Goal: Information Seeking & Learning: Learn about a topic

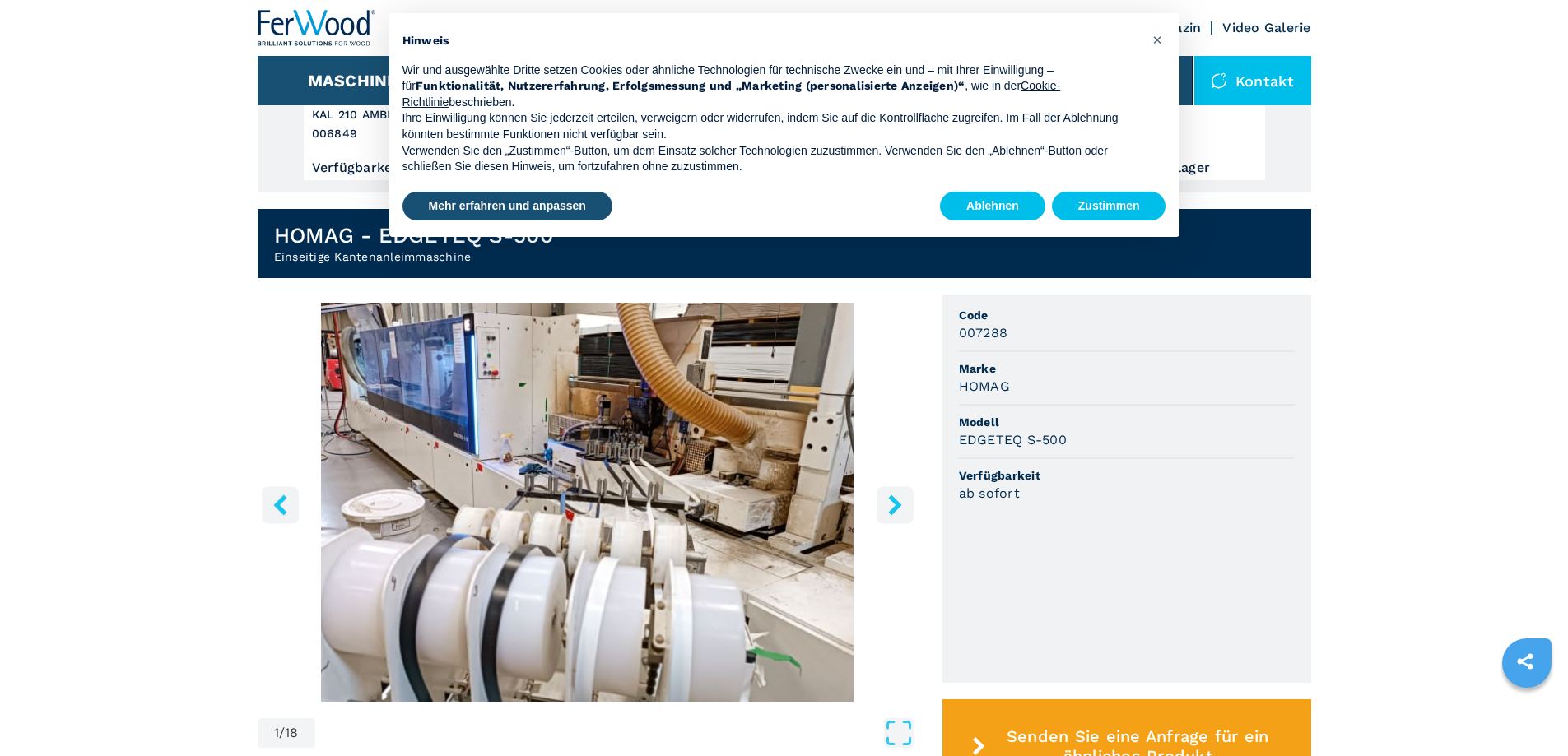
scroll to position [329, 0]
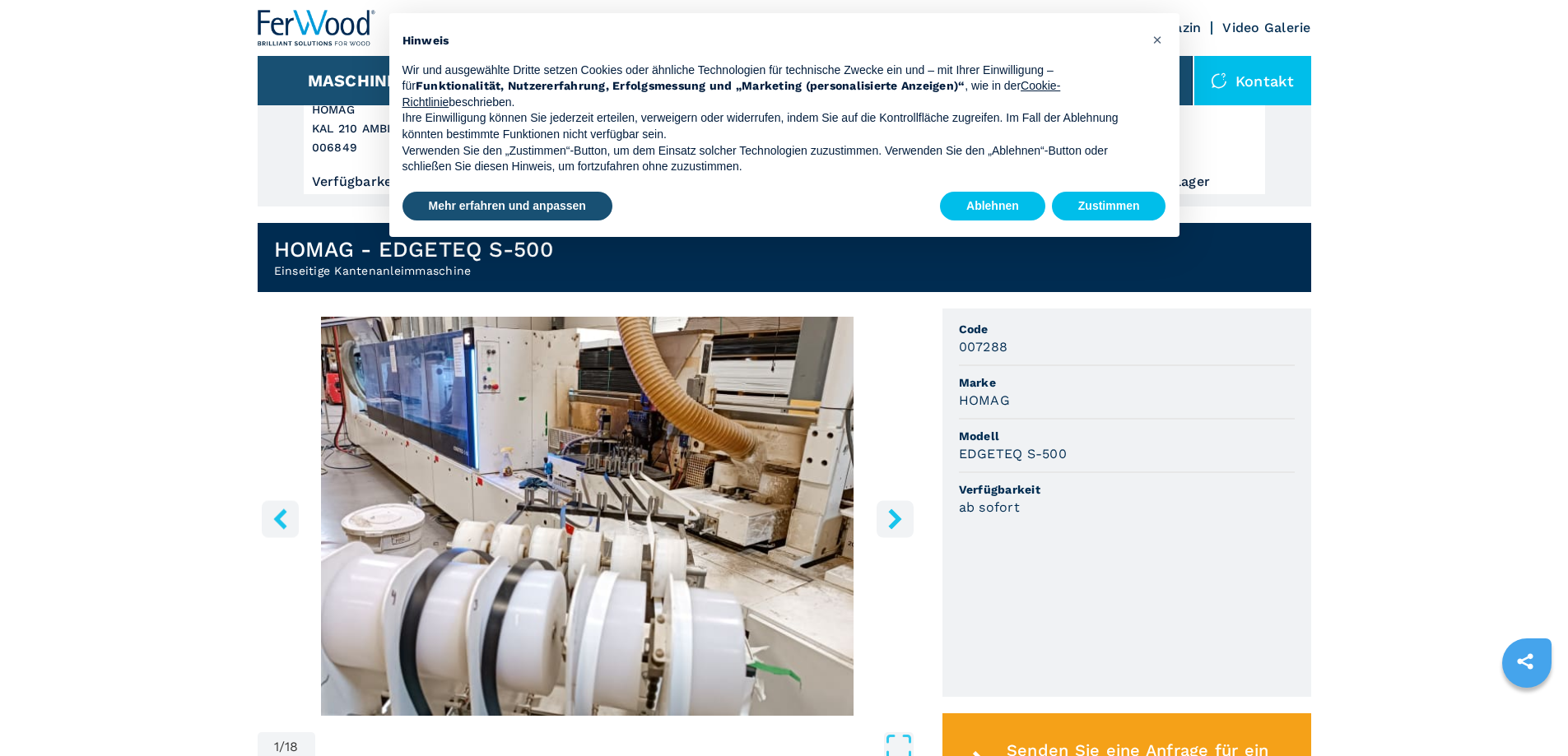
click at [622, 495] on img "Go to Slide 1" at bounding box center [587, 516] width 660 height 399
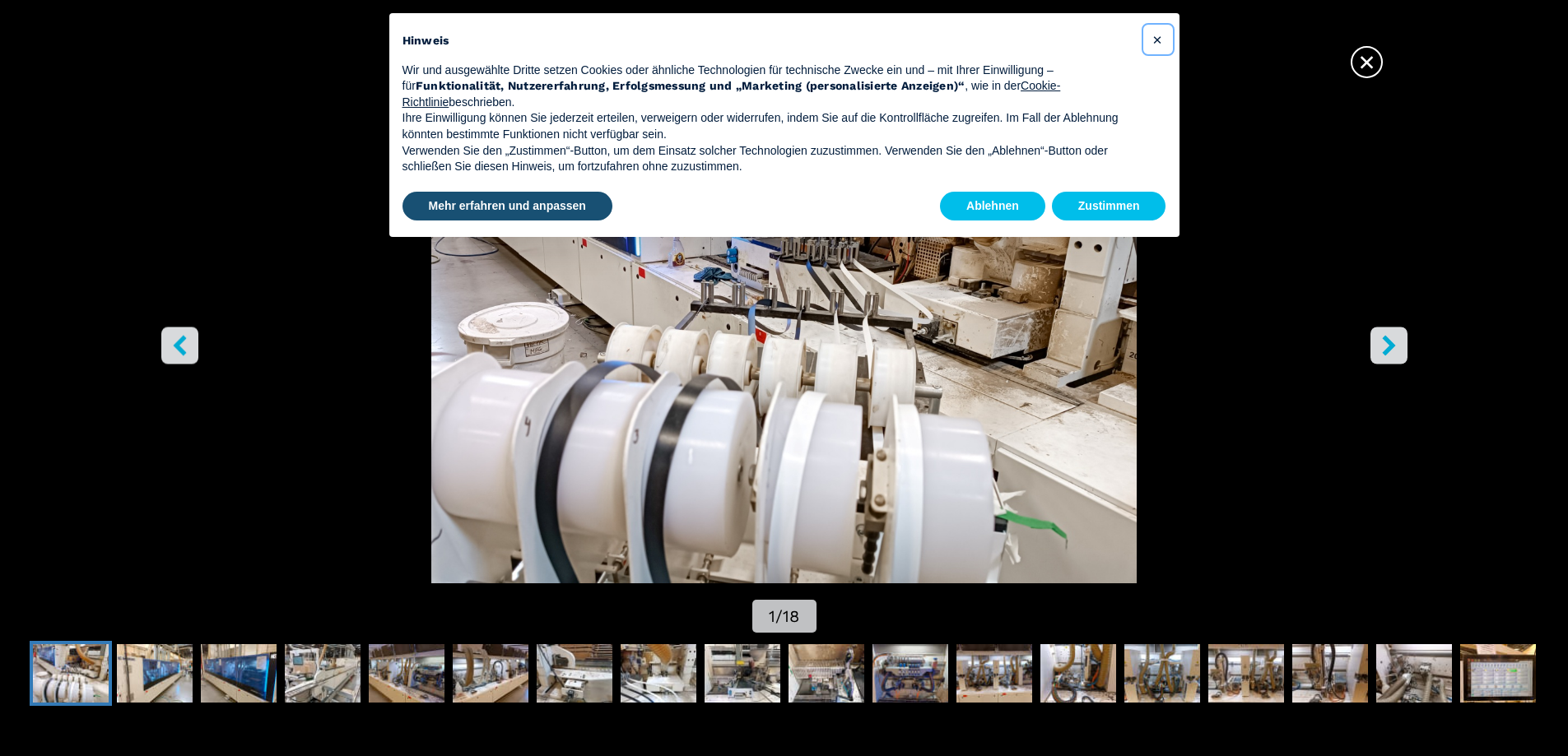
click at [1148, 41] on button "×" at bounding box center [1157, 39] width 27 height 27
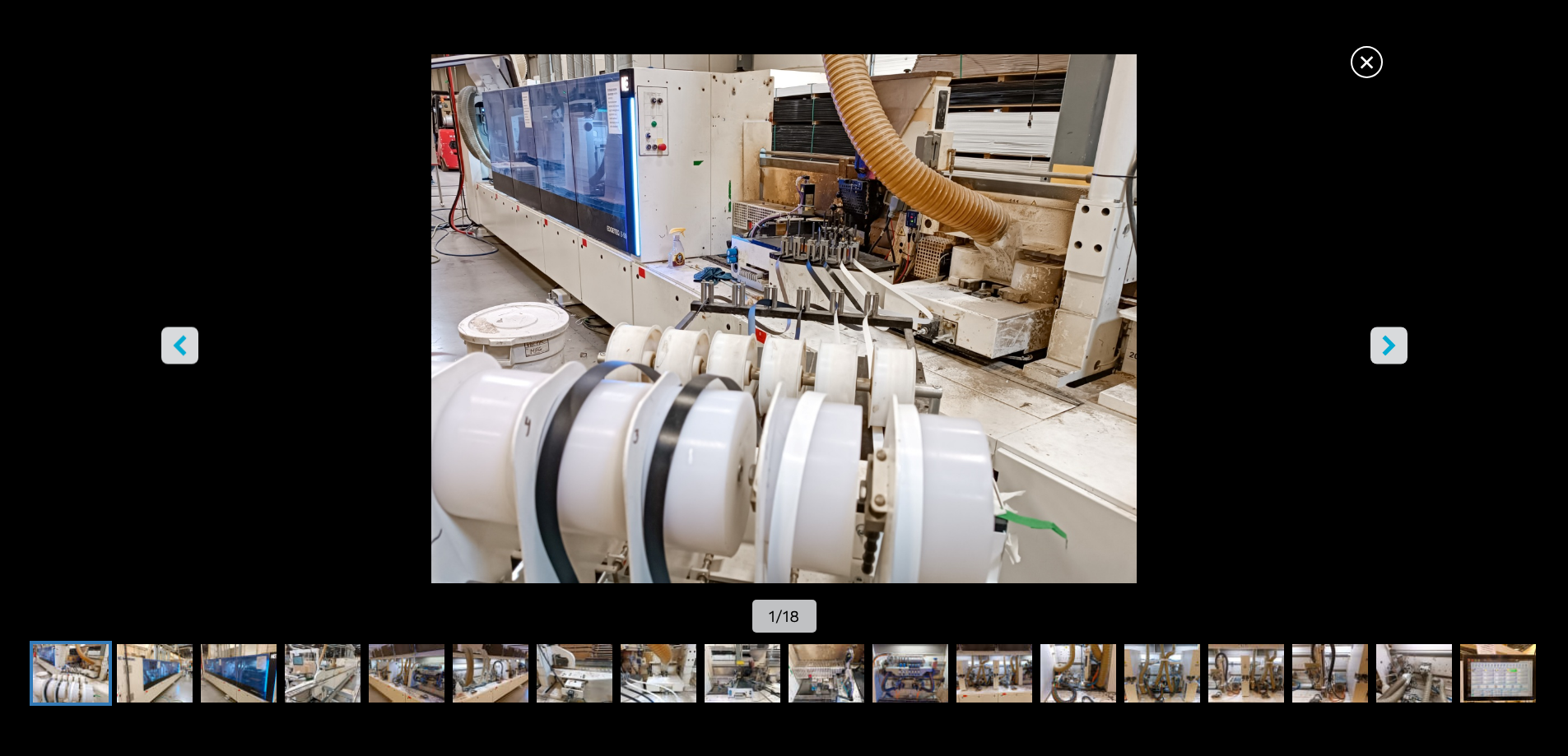
click at [1372, 334] on button "right-button" at bounding box center [1389, 345] width 37 height 37
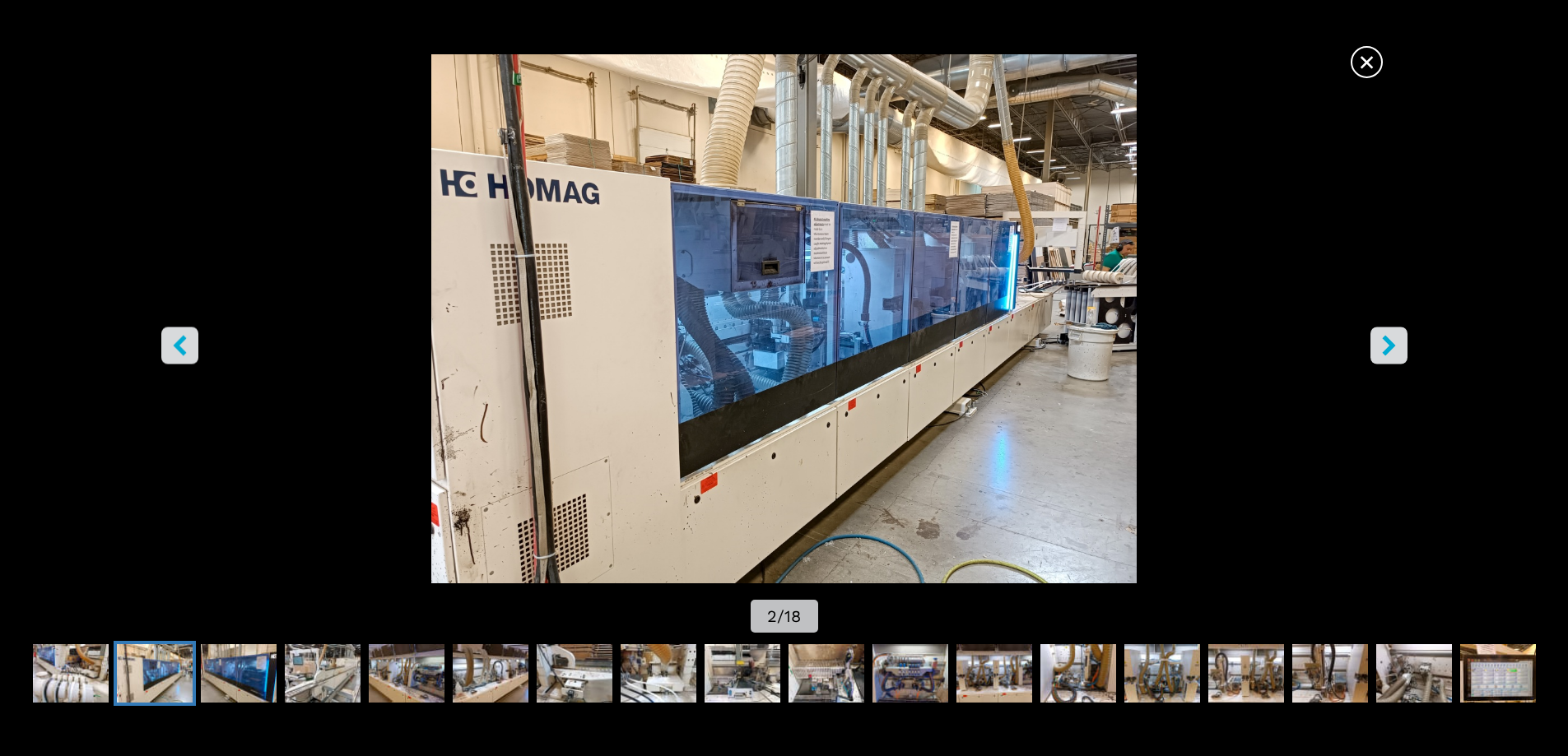
click at [1372, 335] on button "right-button" at bounding box center [1389, 345] width 37 height 37
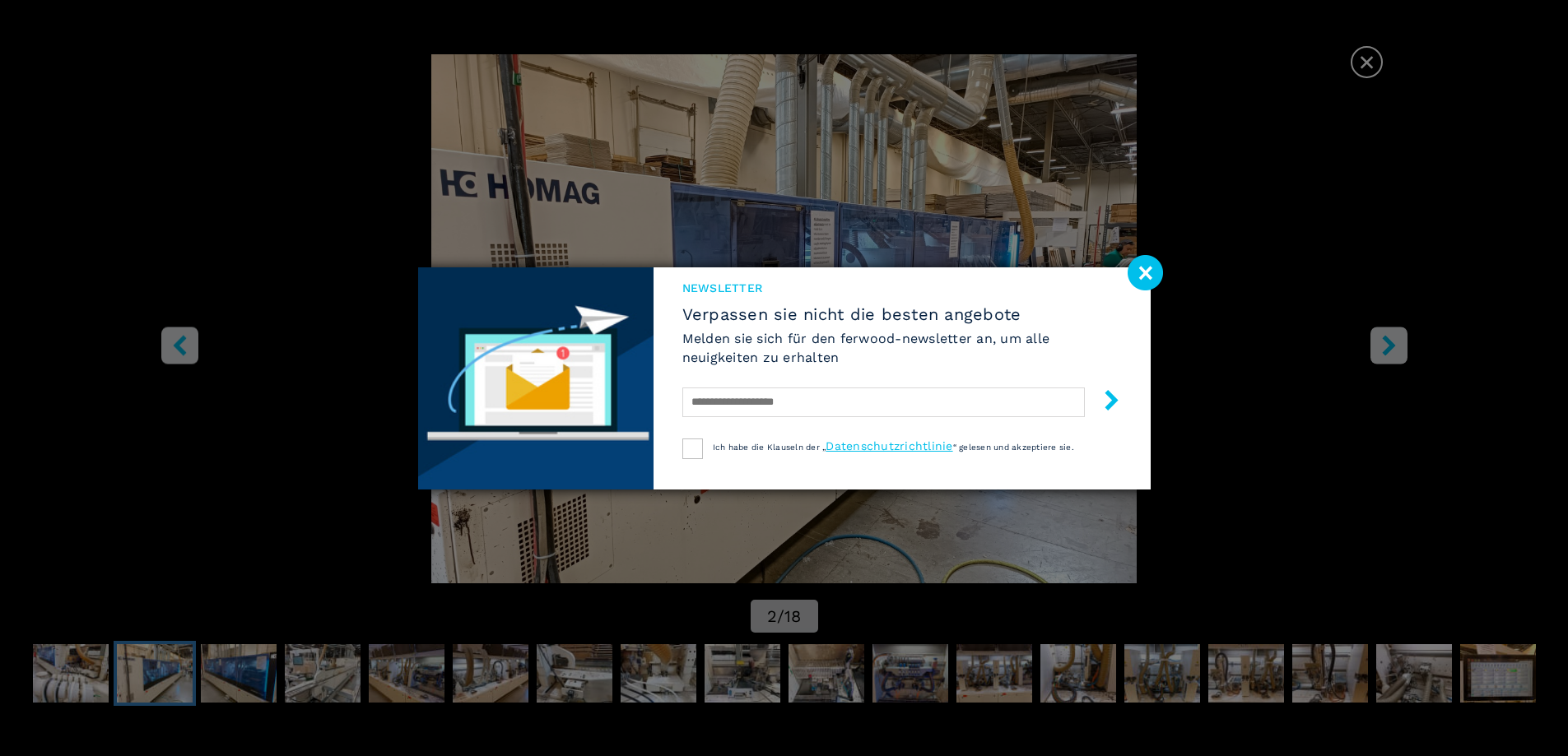
click at [1384, 338] on div "Newsletter Verpassen sie nicht die besten angebote [PERSON_NAME] sie sich für d…" at bounding box center [784, 378] width 1568 height 756
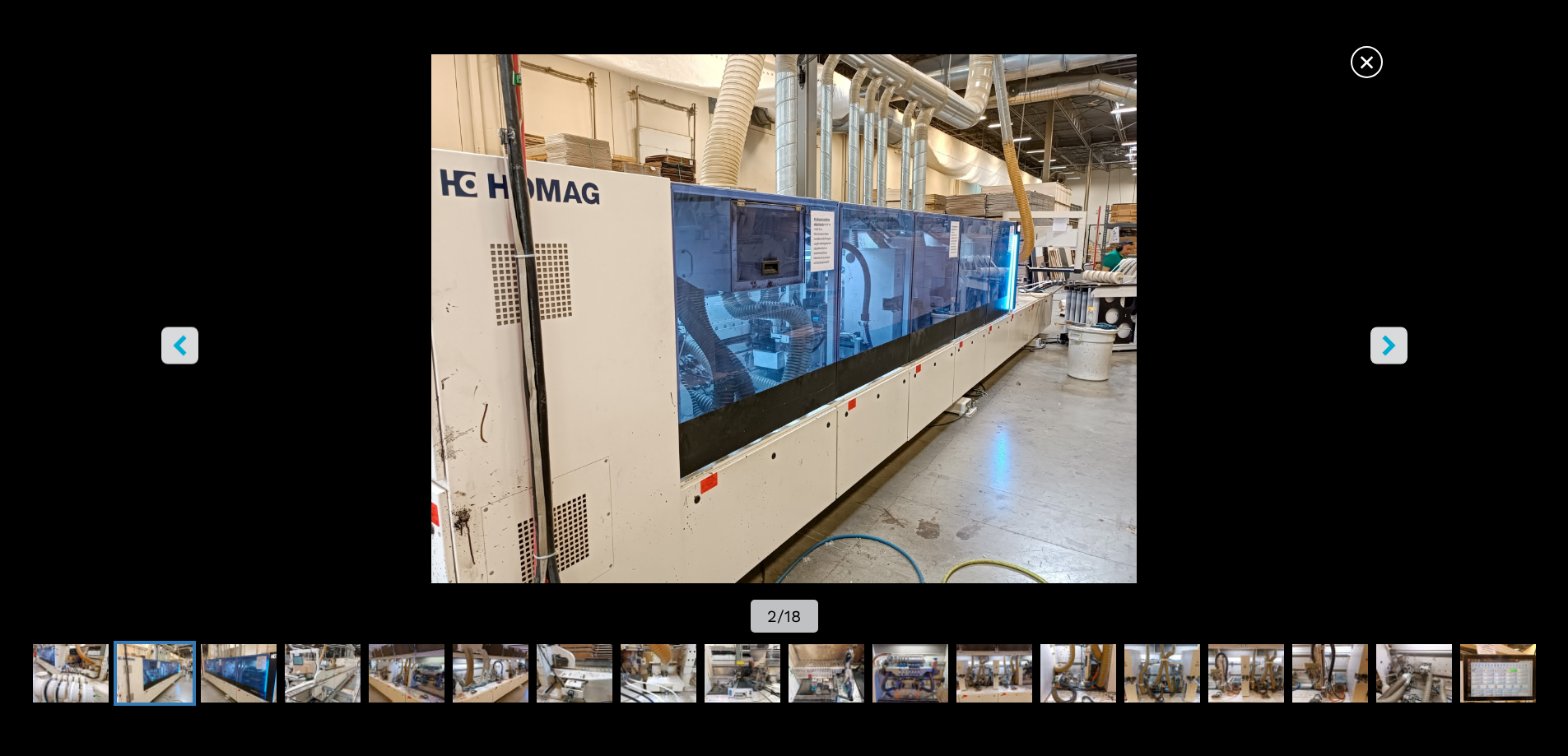
click at [1384, 338] on icon "right-button" at bounding box center [1388, 345] width 13 height 20
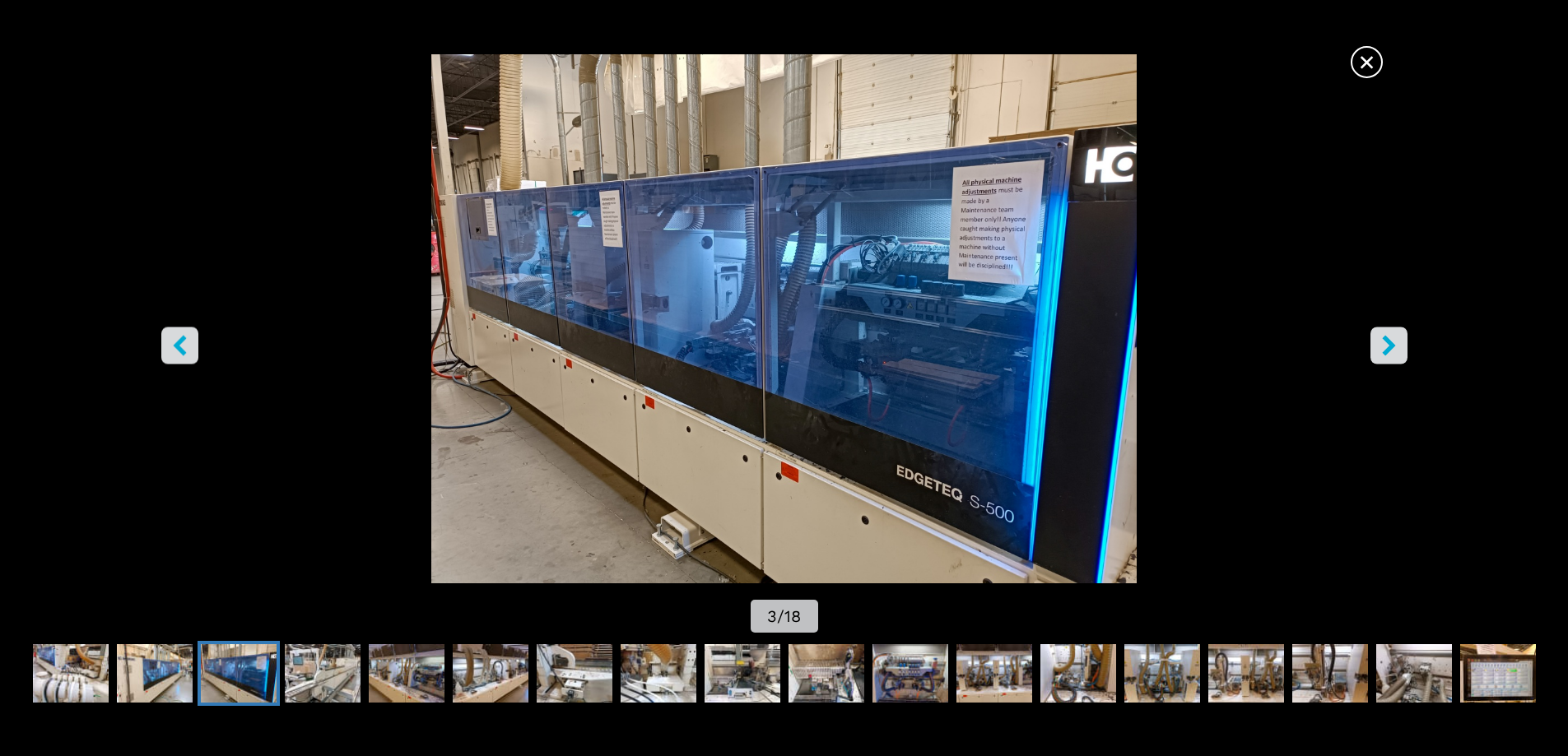
click at [1384, 339] on icon "right-button" at bounding box center [1388, 345] width 13 height 20
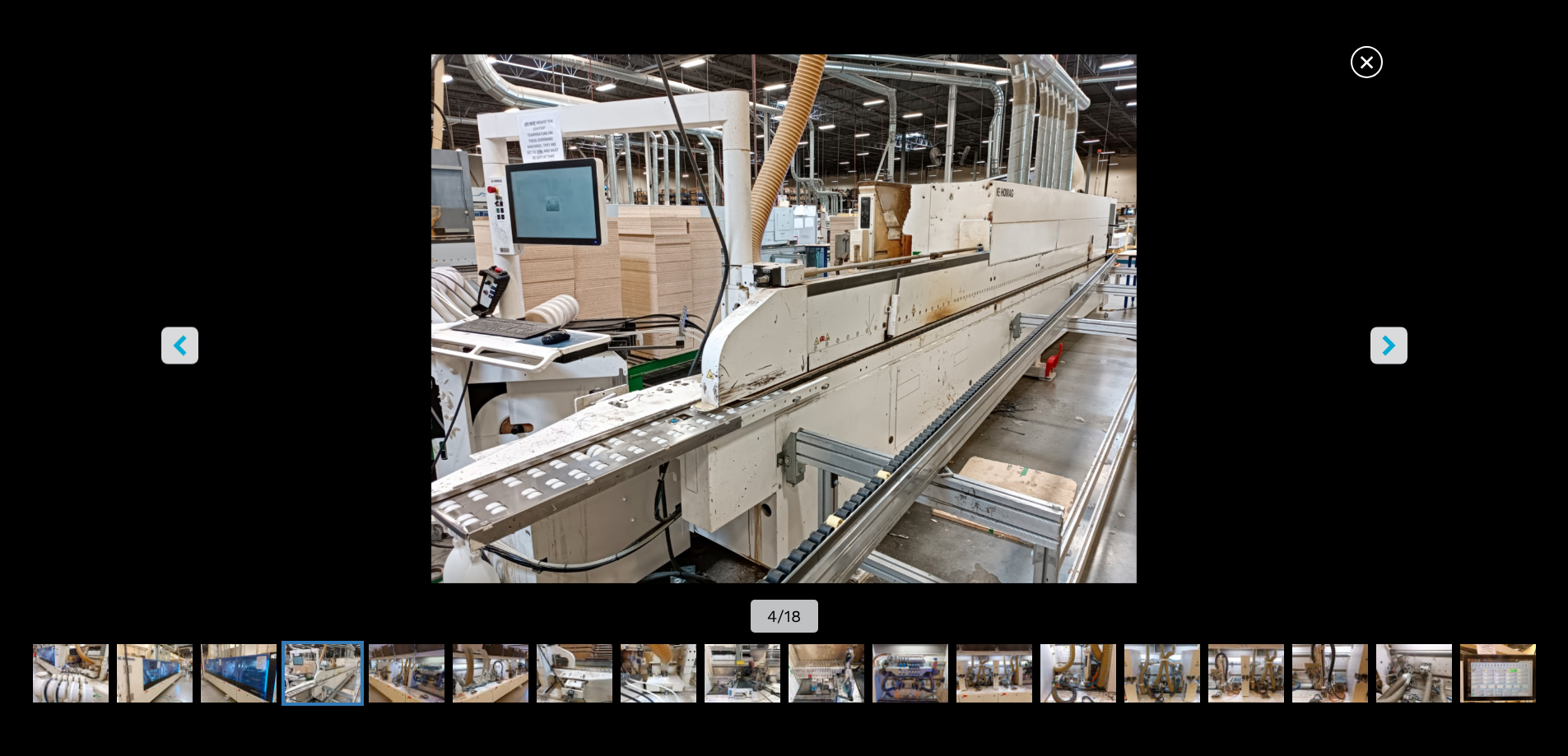
click at [1384, 339] on icon "right-button" at bounding box center [1388, 345] width 13 height 20
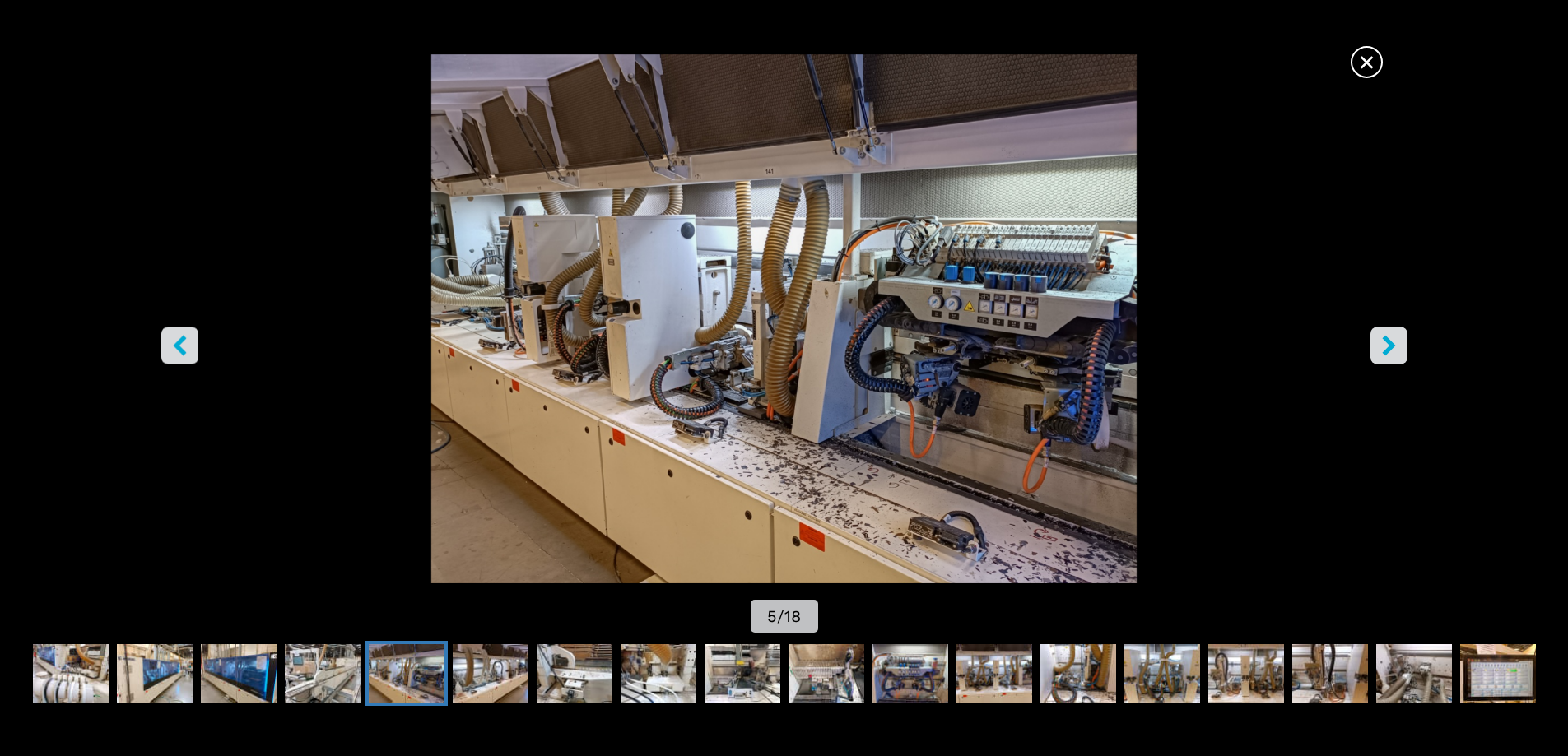
click at [1384, 339] on icon "right-button" at bounding box center [1388, 345] width 13 height 20
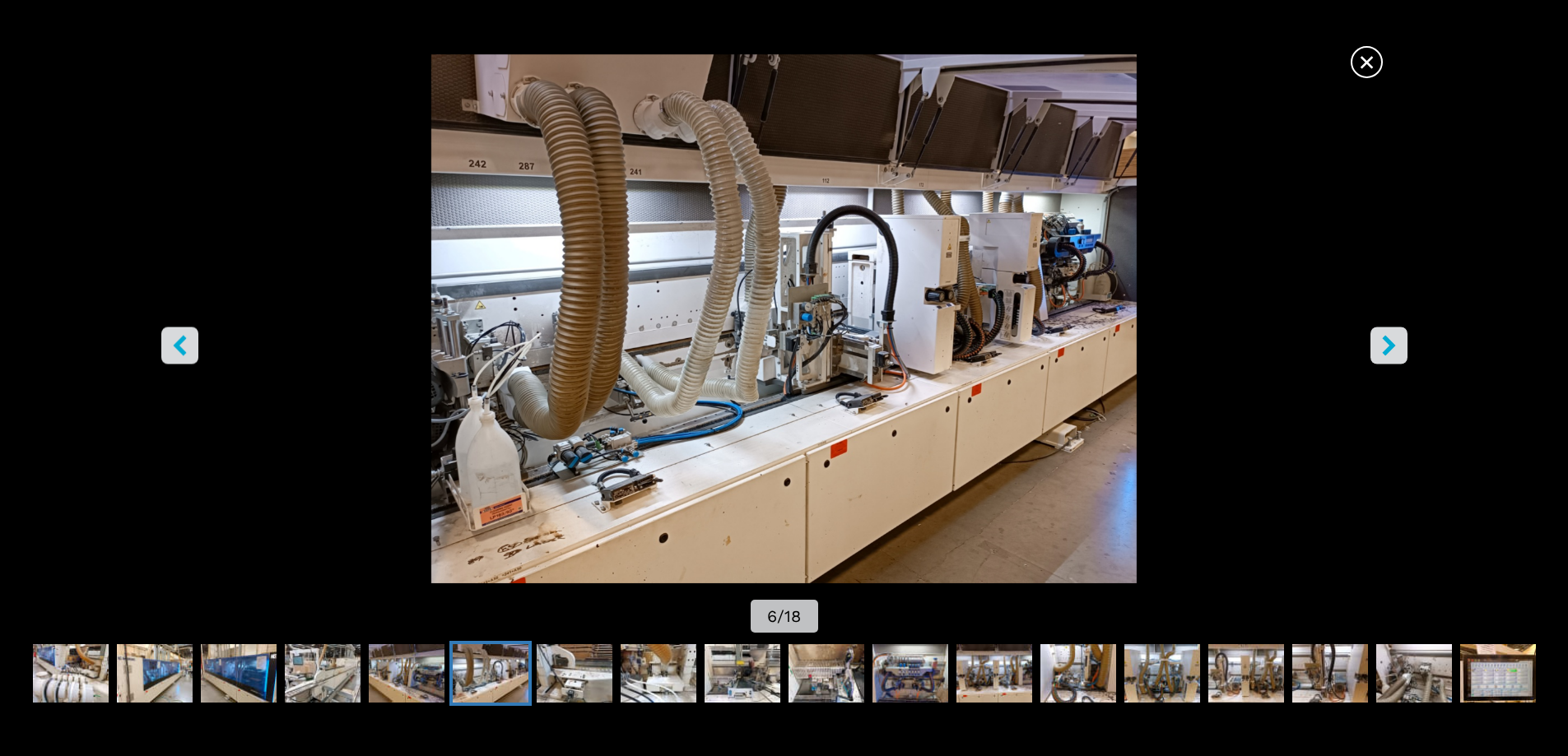
click at [1384, 339] on icon "right-button" at bounding box center [1388, 345] width 13 height 20
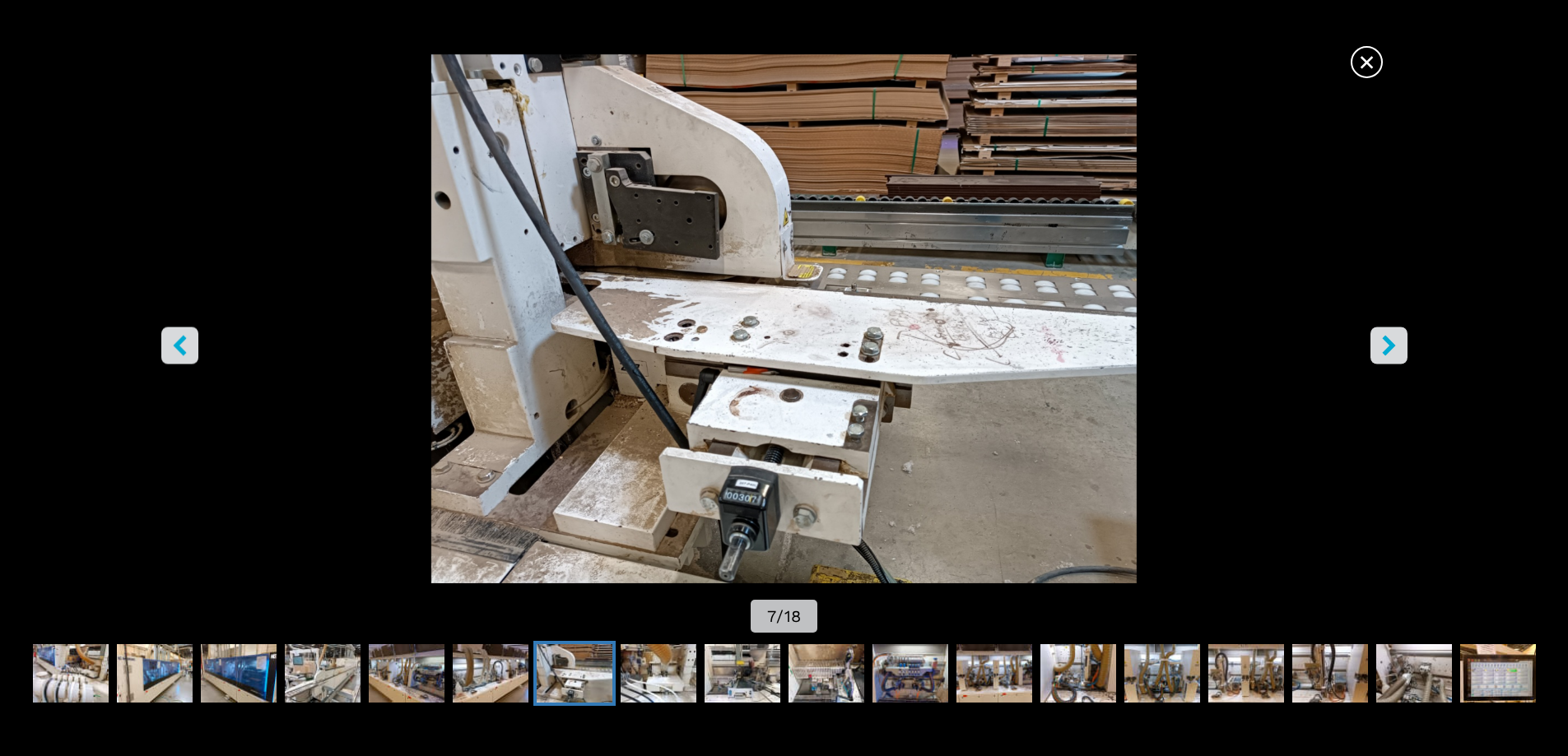
click at [1384, 339] on icon "right-button" at bounding box center [1388, 345] width 13 height 20
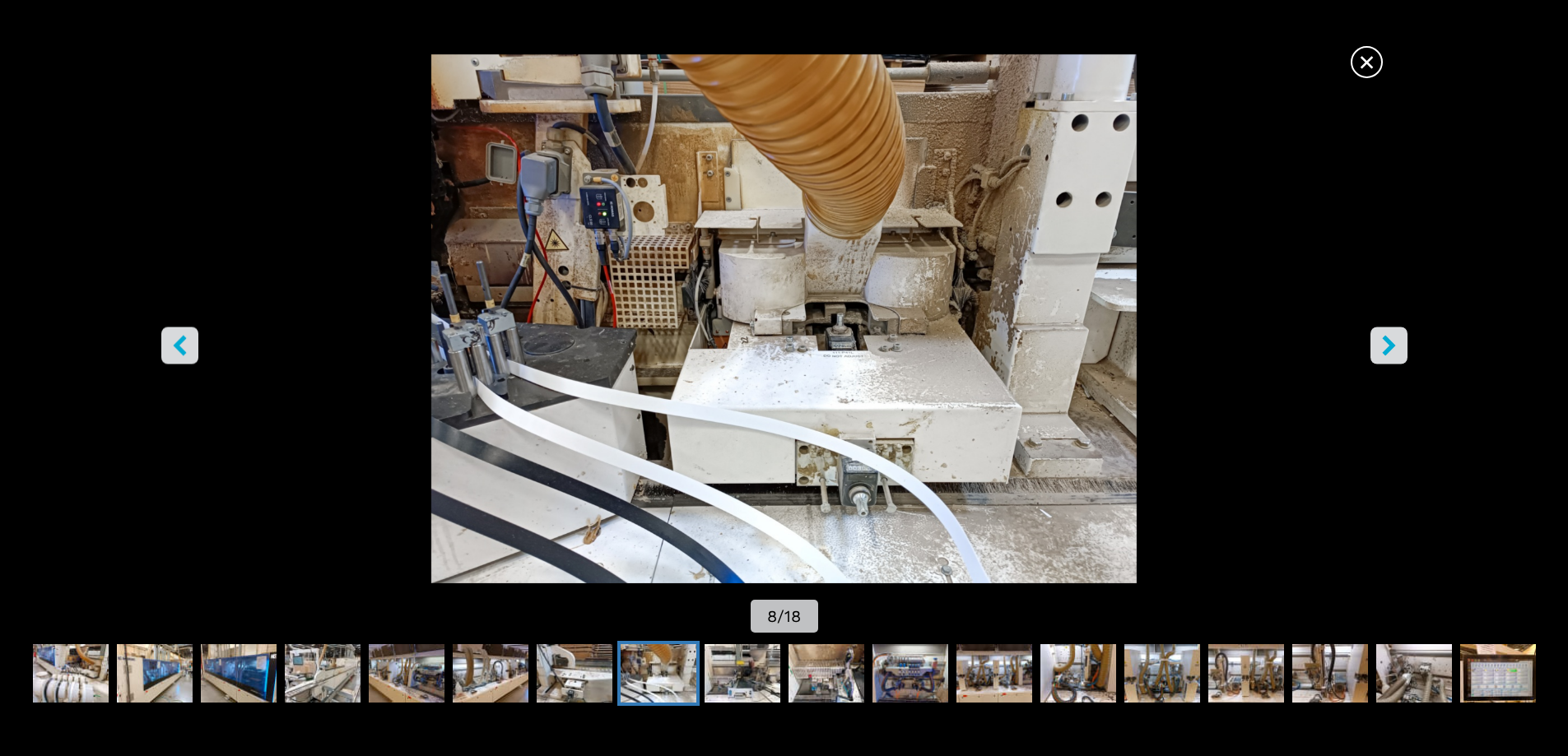
click at [1384, 339] on icon "right-button" at bounding box center [1388, 345] width 13 height 20
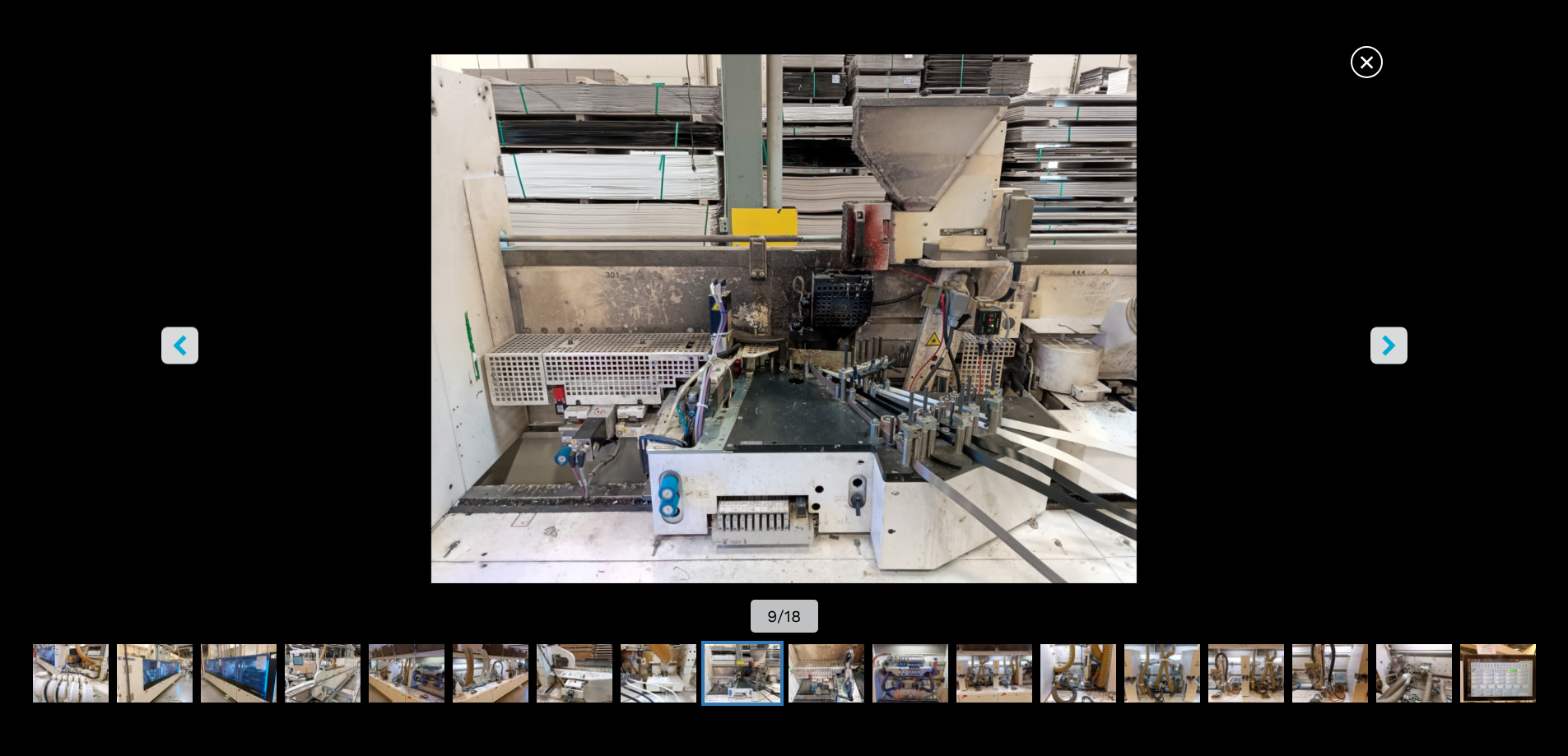
click at [1384, 339] on icon "right-button" at bounding box center [1388, 345] width 13 height 20
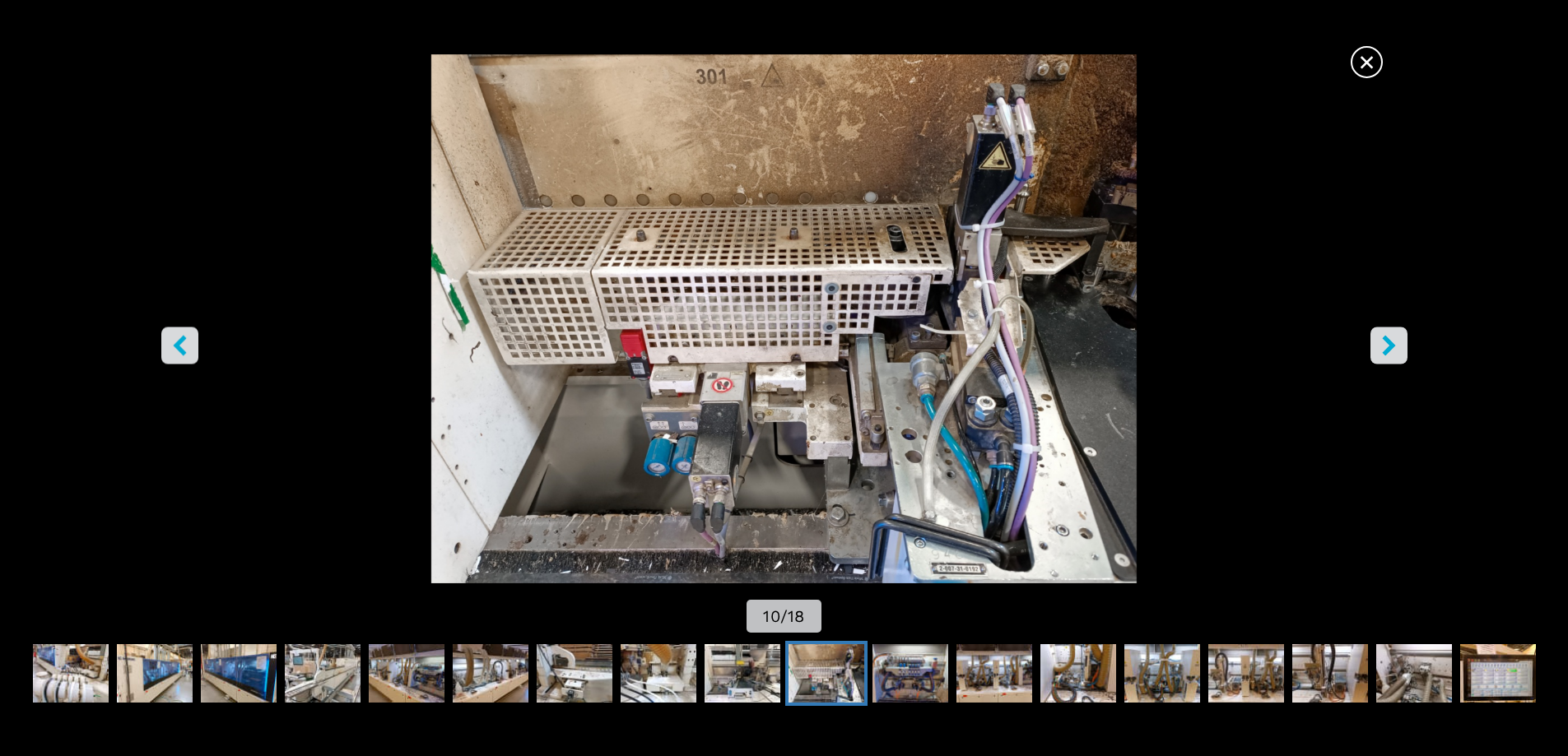
click at [1384, 339] on icon "right-button" at bounding box center [1388, 345] width 13 height 20
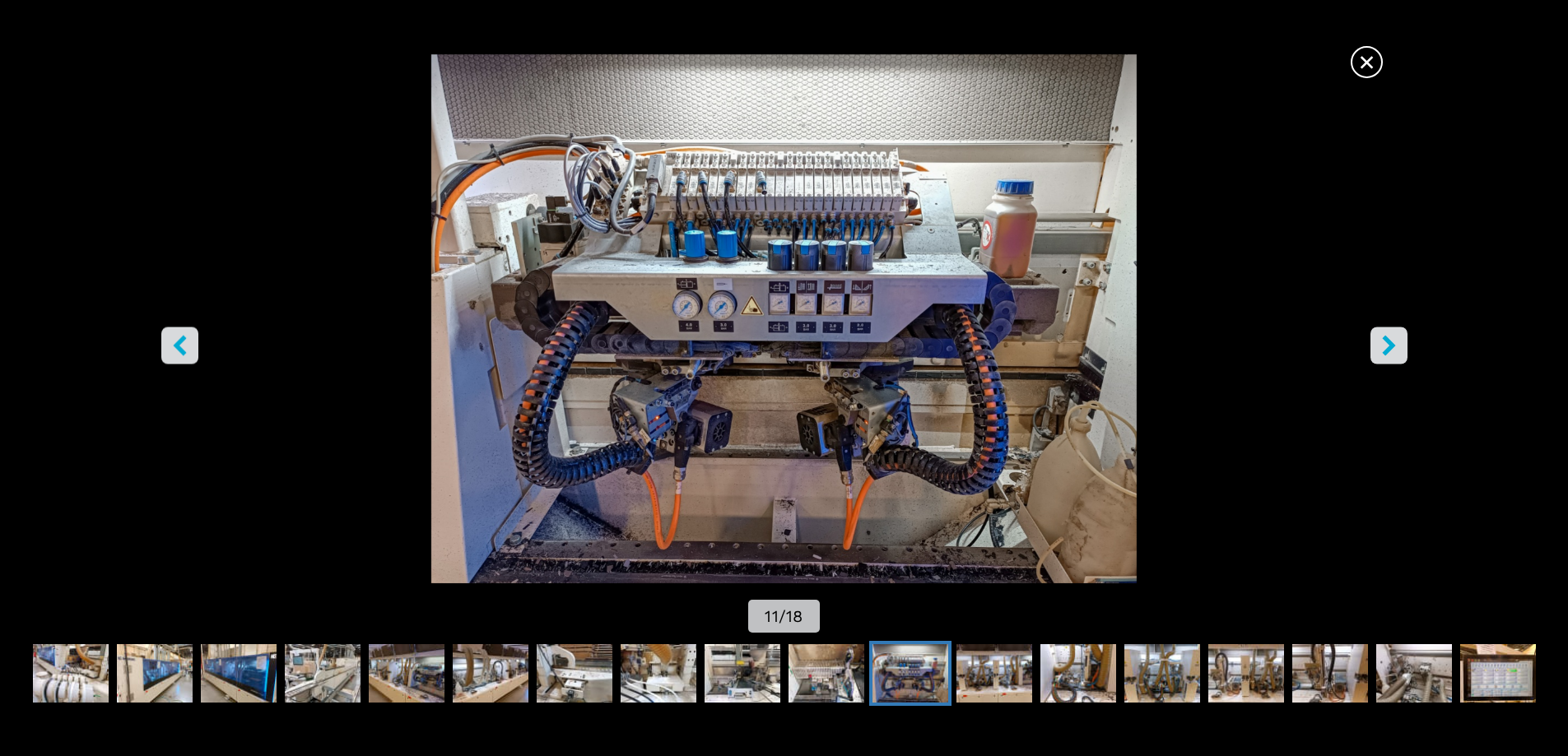
click at [1384, 339] on icon "right-button" at bounding box center [1388, 345] width 13 height 20
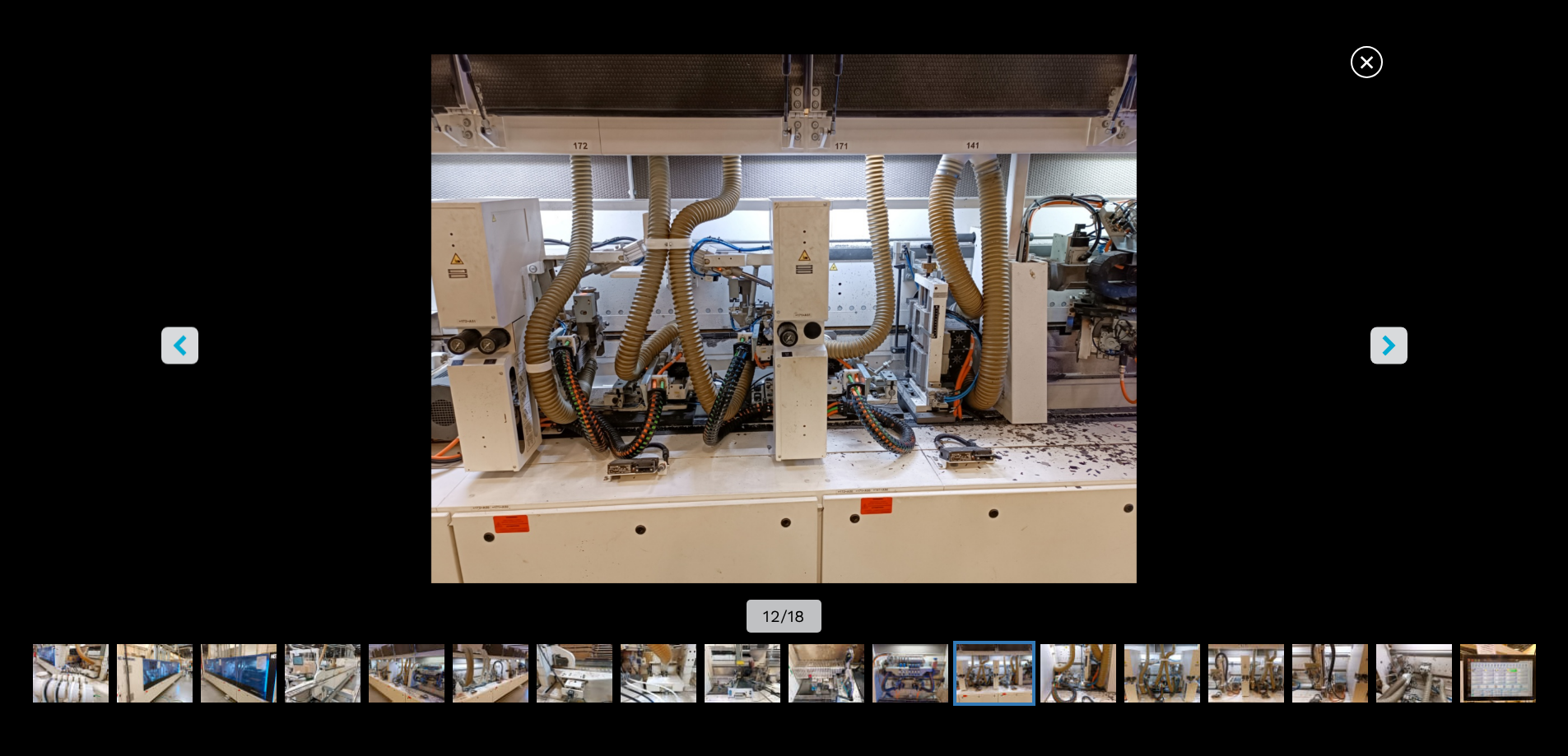
click at [178, 346] on icon "left-button" at bounding box center [179, 345] width 13 height 20
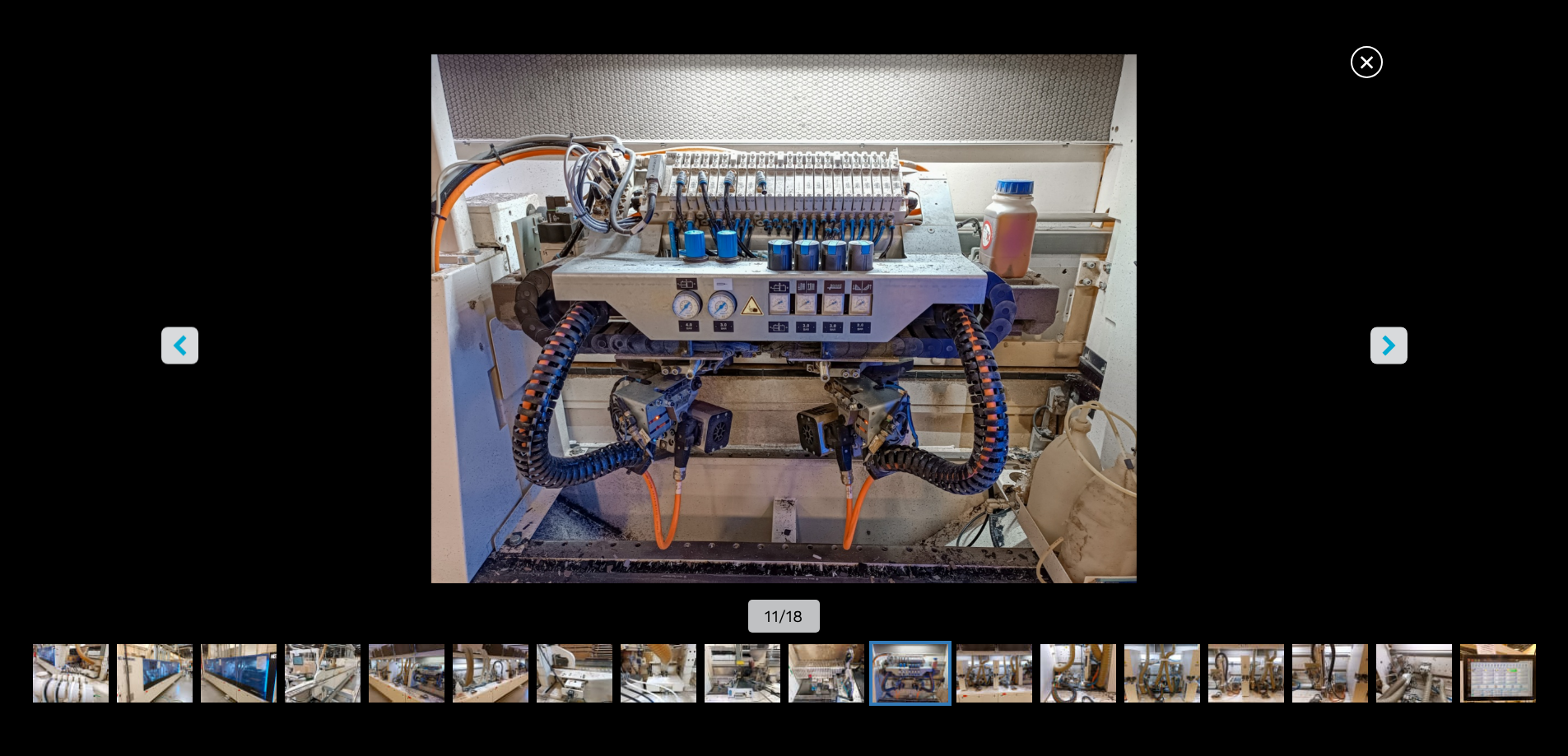
scroll to position [0, 0]
click at [1397, 348] on icon "right-button" at bounding box center [1389, 345] width 20 height 20
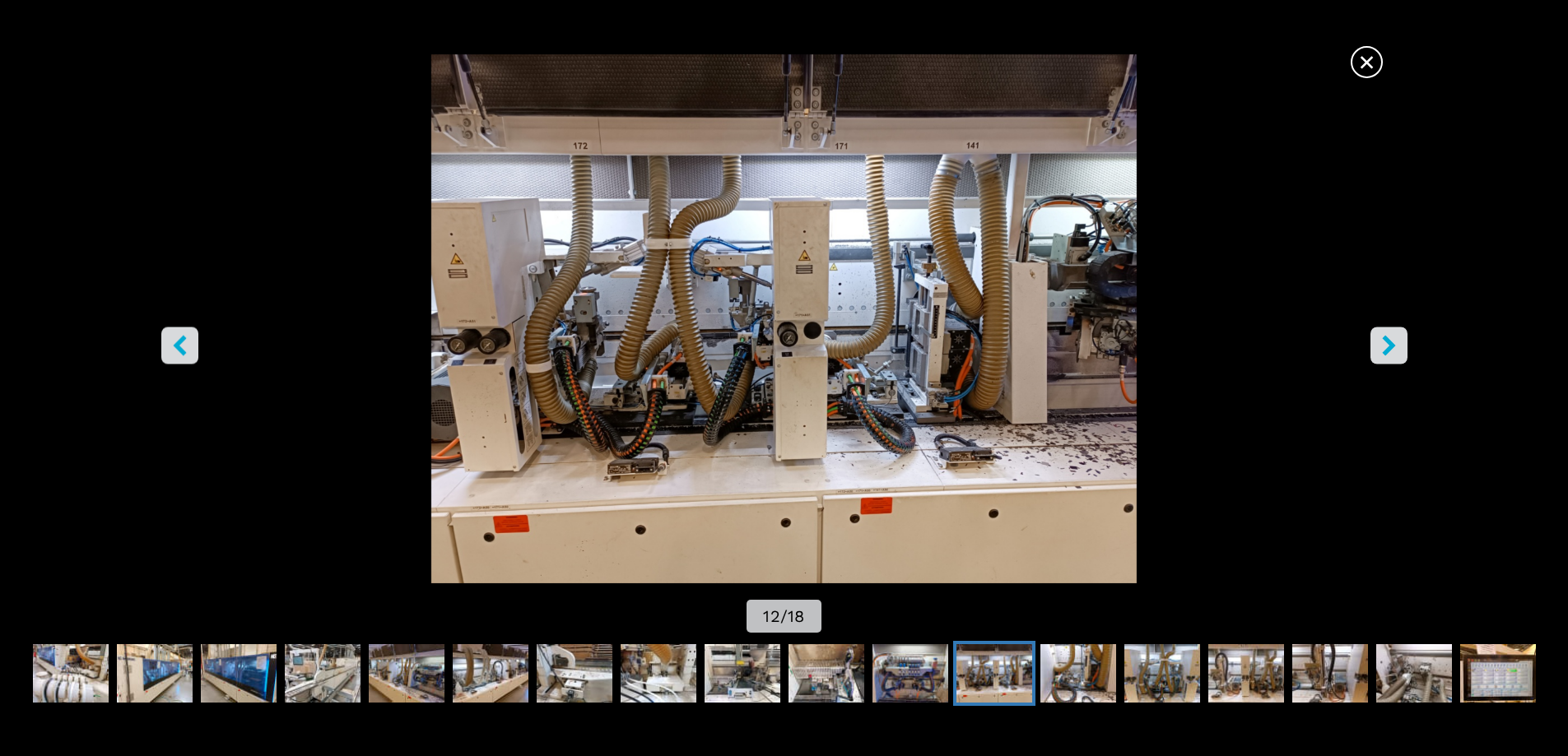
click at [1397, 348] on icon "right-button" at bounding box center [1389, 345] width 20 height 20
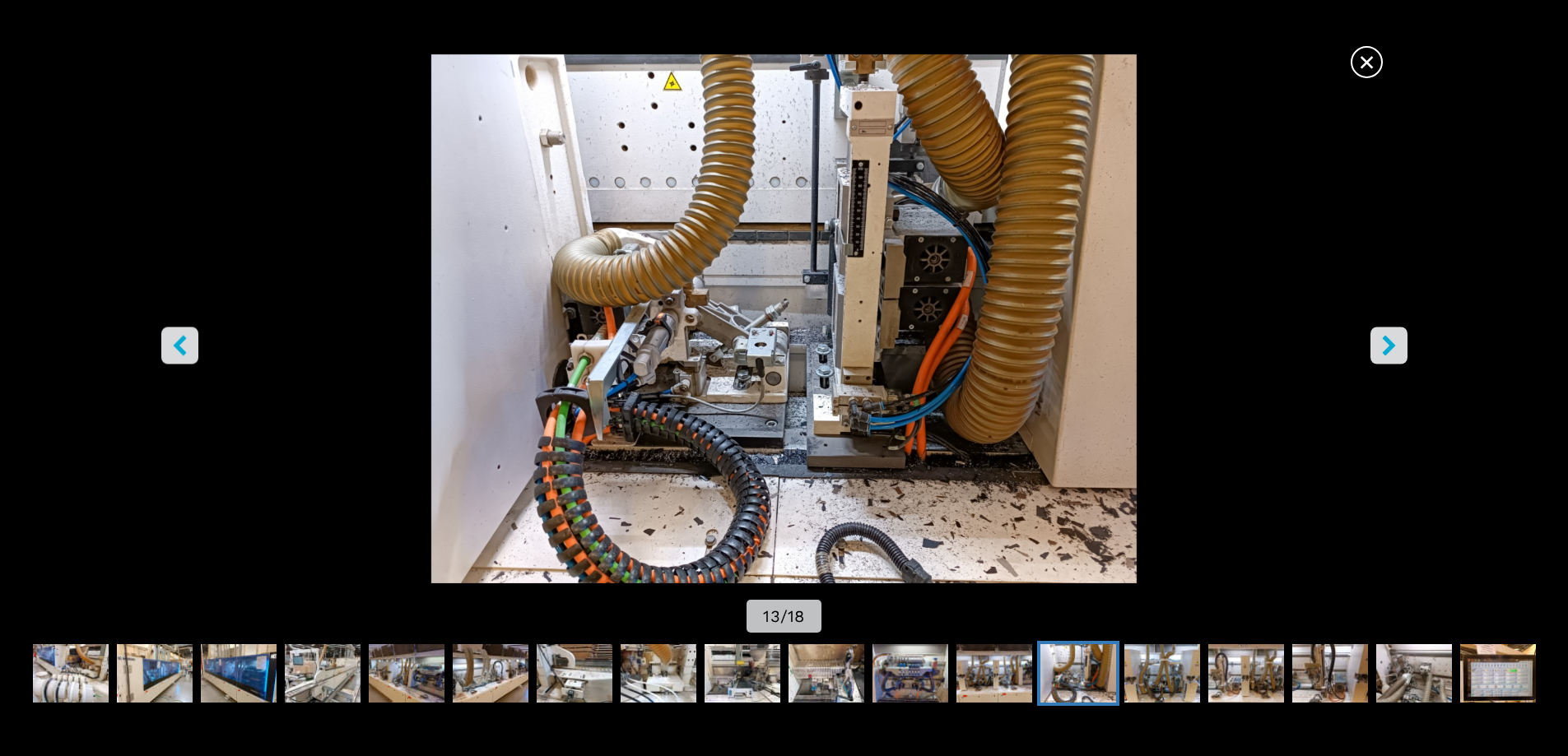
click at [1396, 348] on icon "right-button" at bounding box center [1389, 345] width 20 height 20
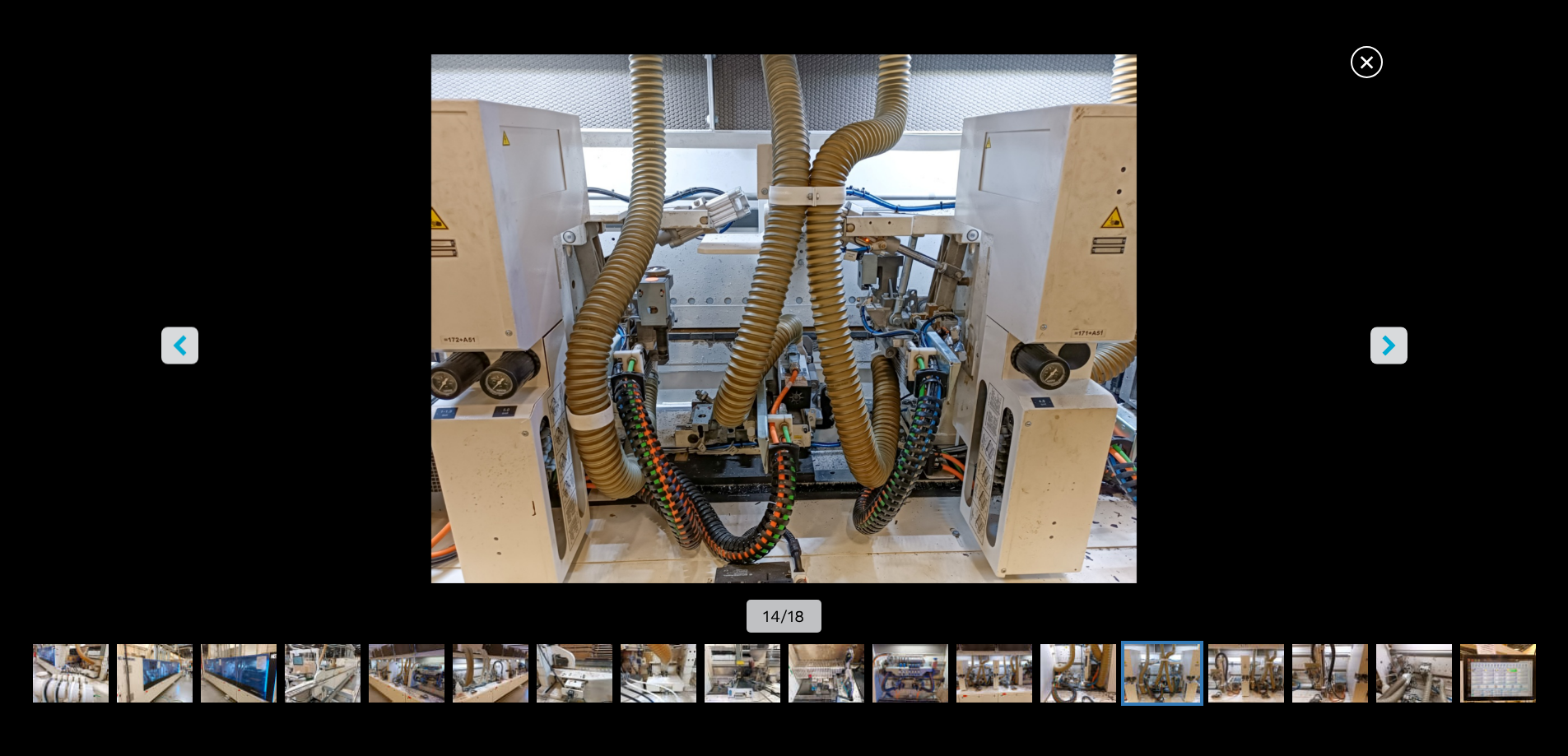
click at [1396, 348] on icon "right-button" at bounding box center [1389, 345] width 20 height 20
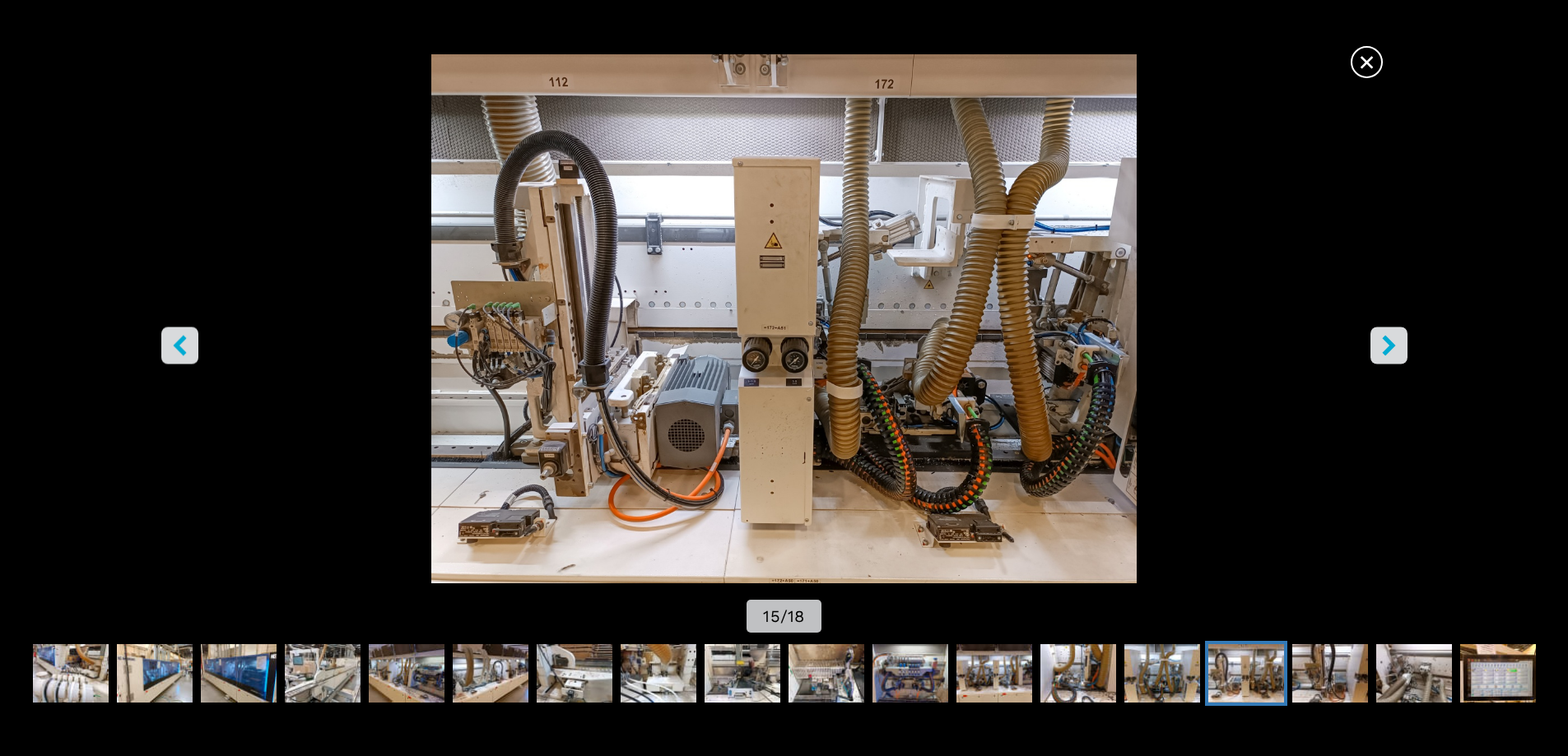
click at [1401, 341] on button "right-button" at bounding box center [1389, 345] width 37 height 37
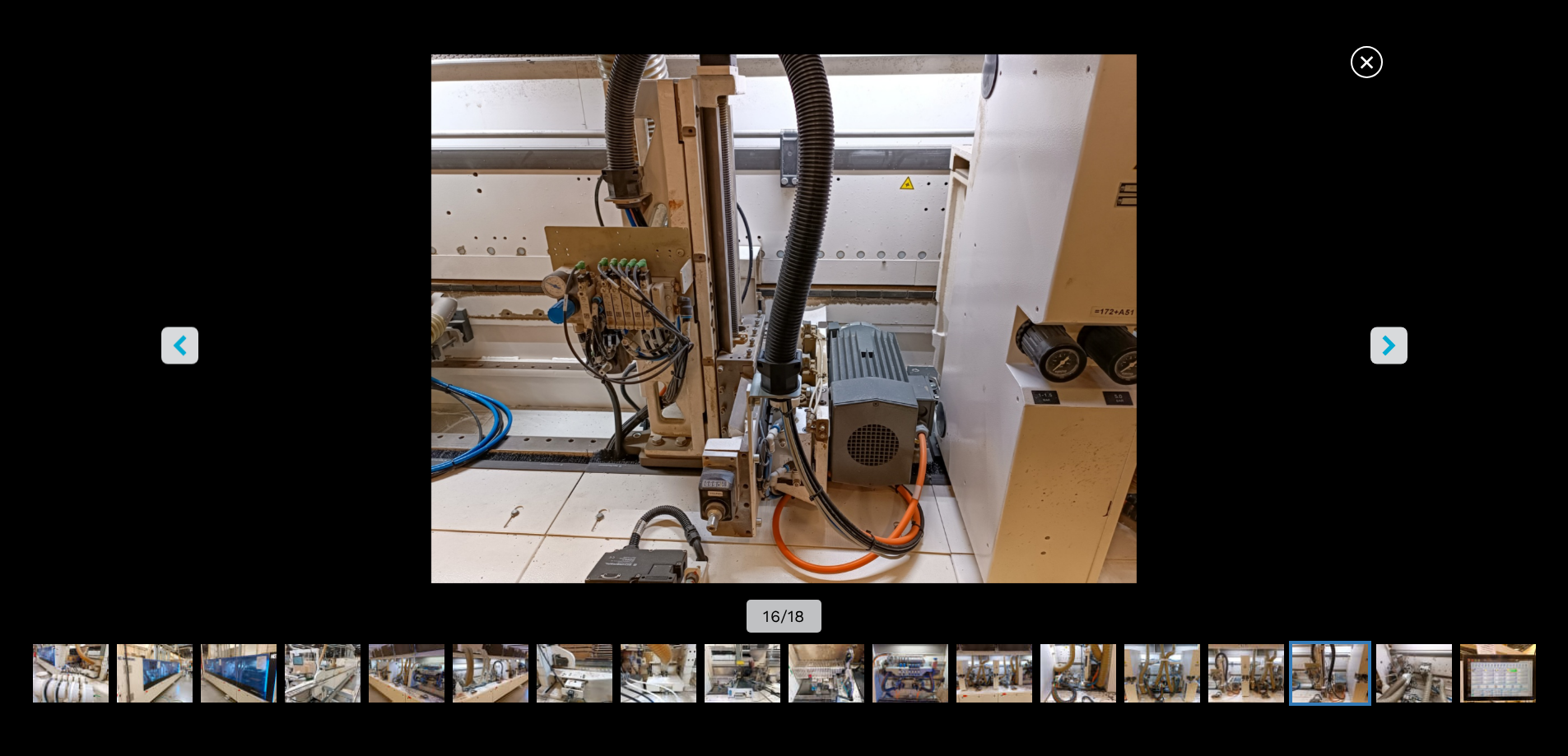
click at [1400, 341] on button "right-button" at bounding box center [1389, 345] width 37 height 37
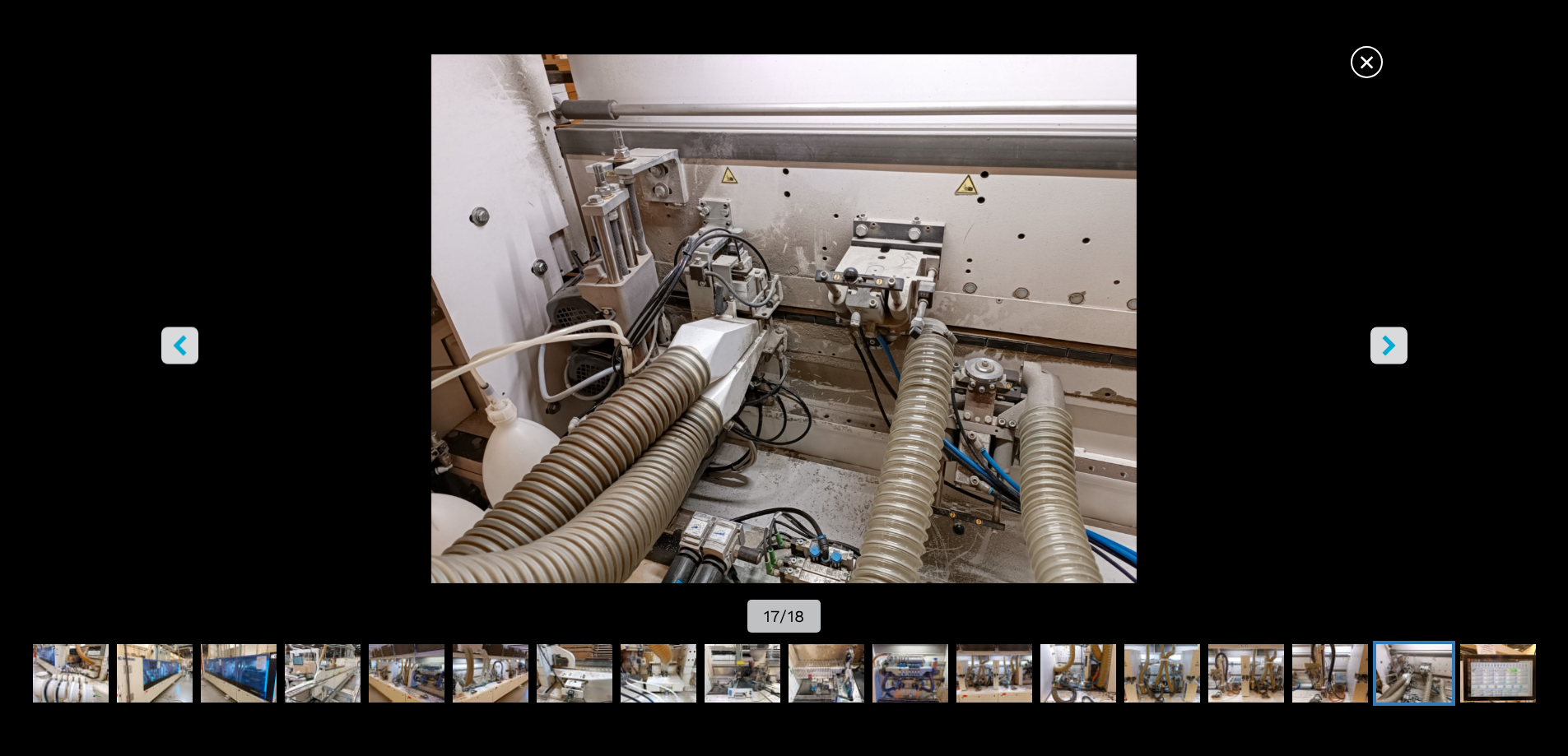
click at [1400, 341] on button "right-button" at bounding box center [1389, 345] width 37 height 37
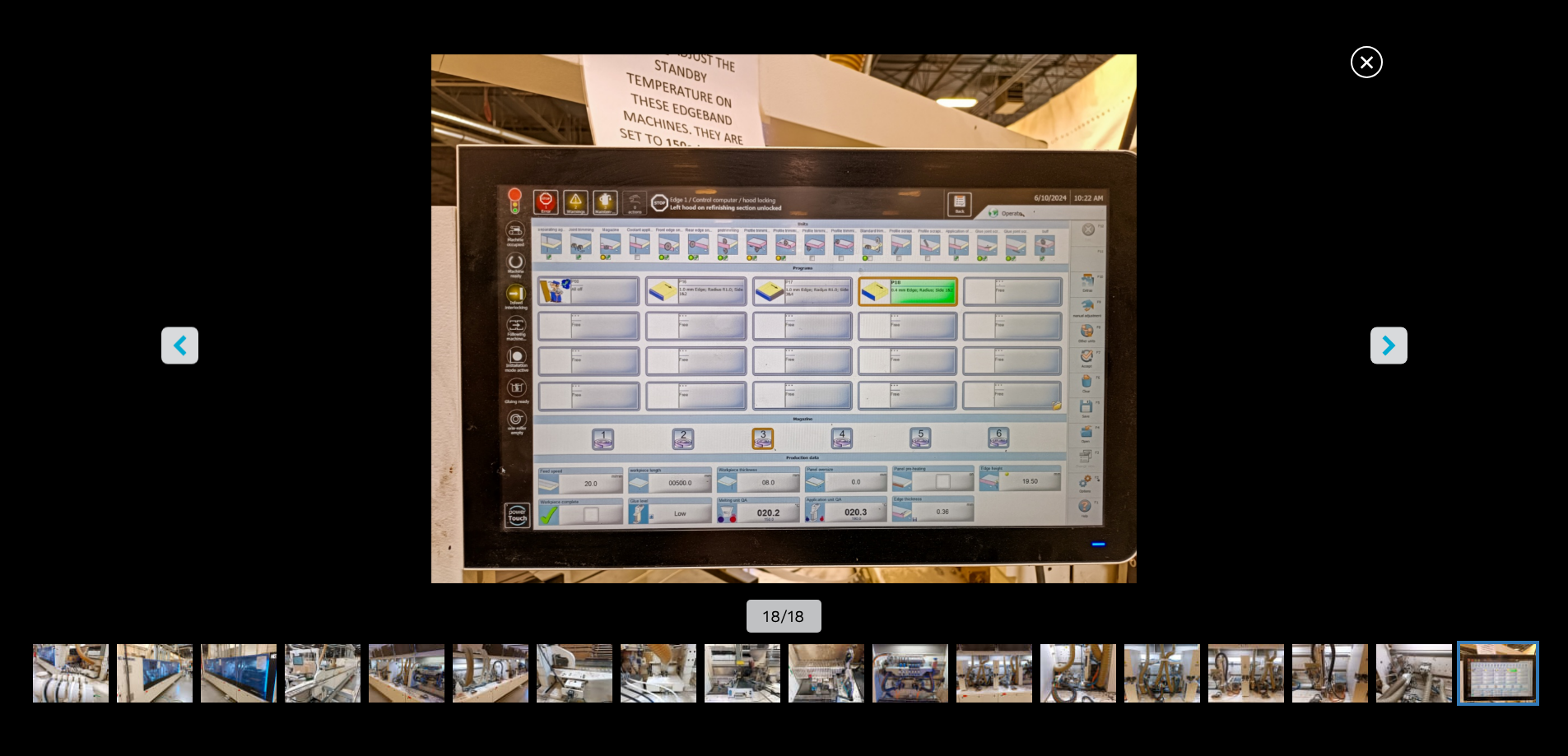
click at [1400, 341] on button "right-button" at bounding box center [1389, 345] width 37 height 37
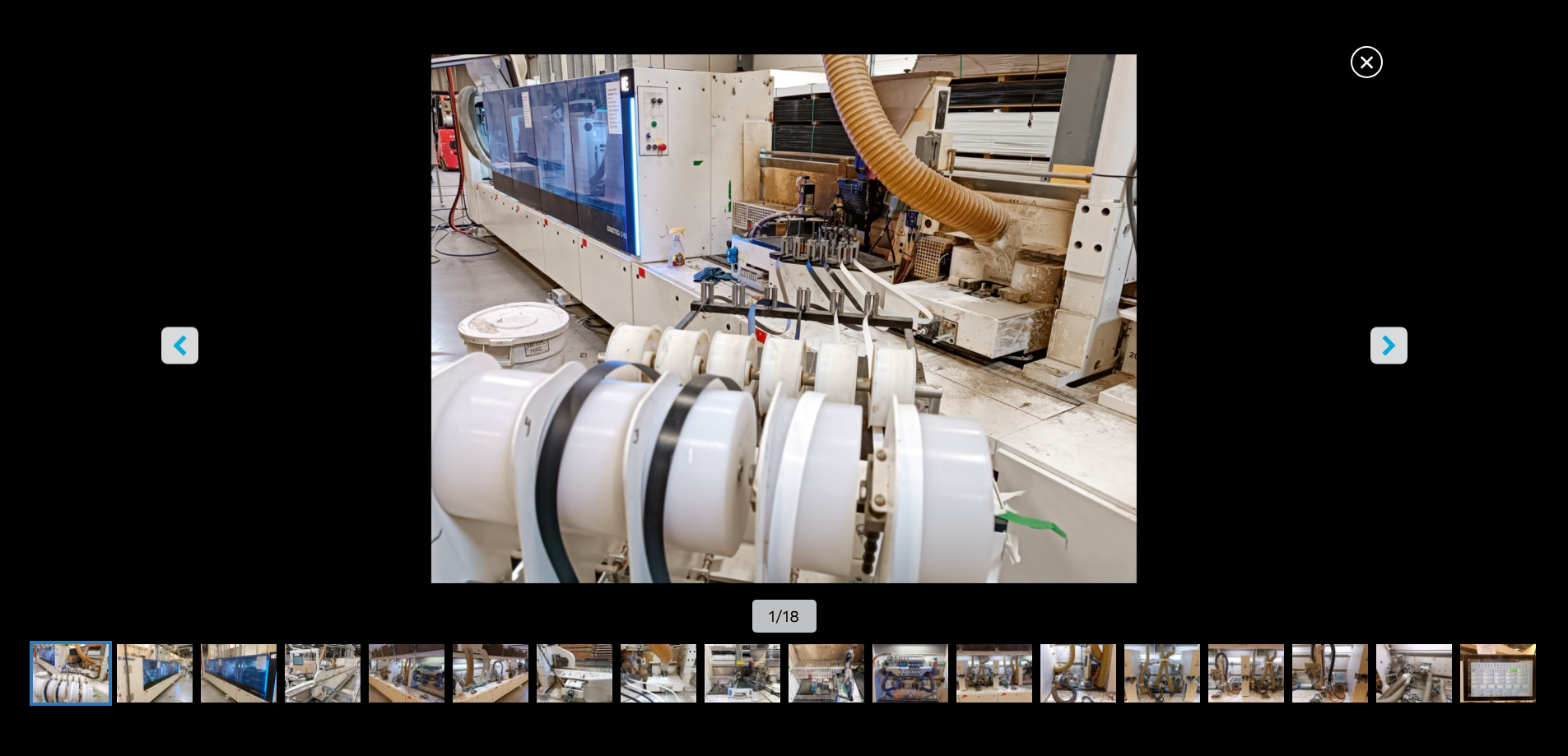
click at [1400, 341] on button "right-button" at bounding box center [1389, 345] width 37 height 37
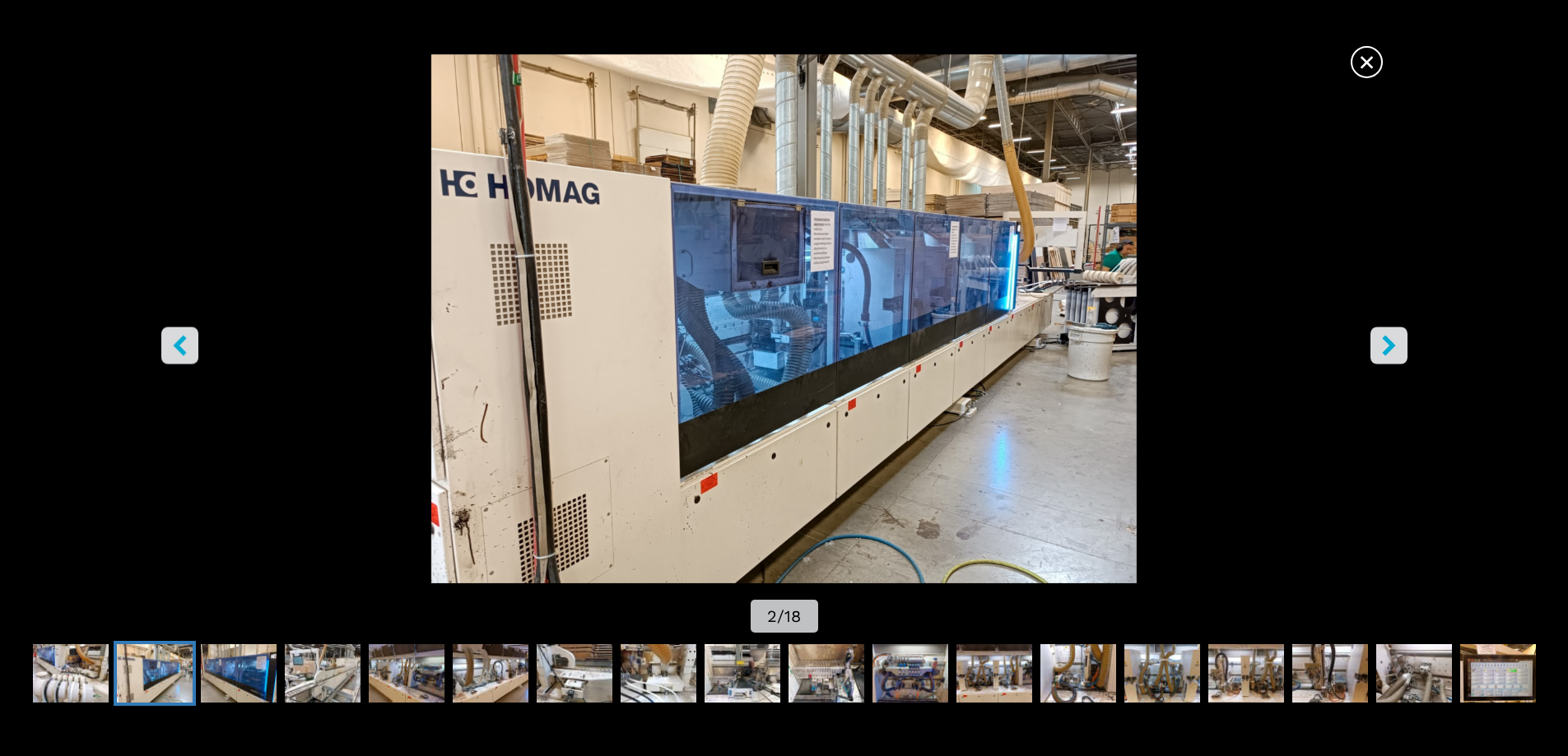
click at [1400, 341] on button "right-button" at bounding box center [1389, 345] width 37 height 37
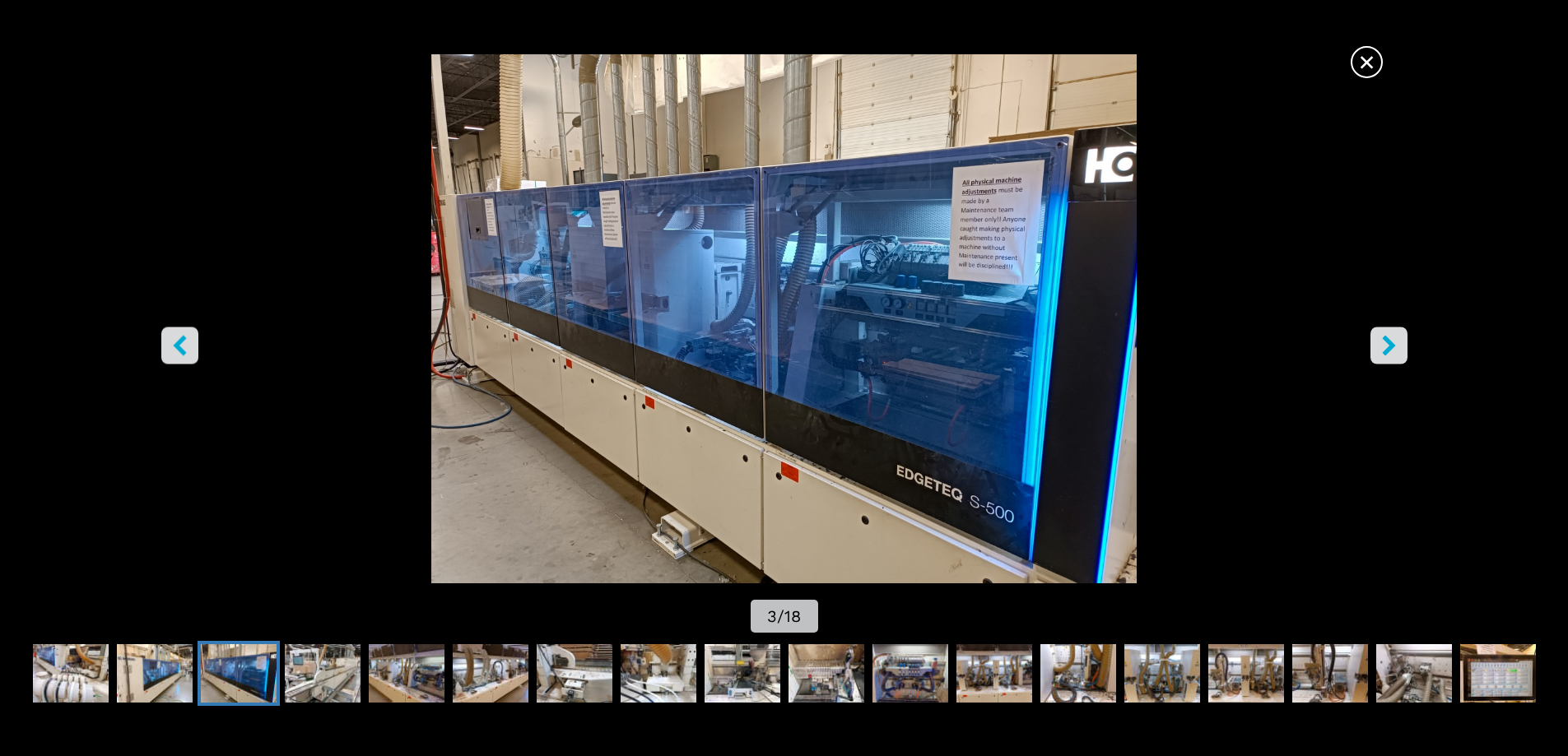
click at [1400, 351] on button "right-button" at bounding box center [1389, 345] width 37 height 37
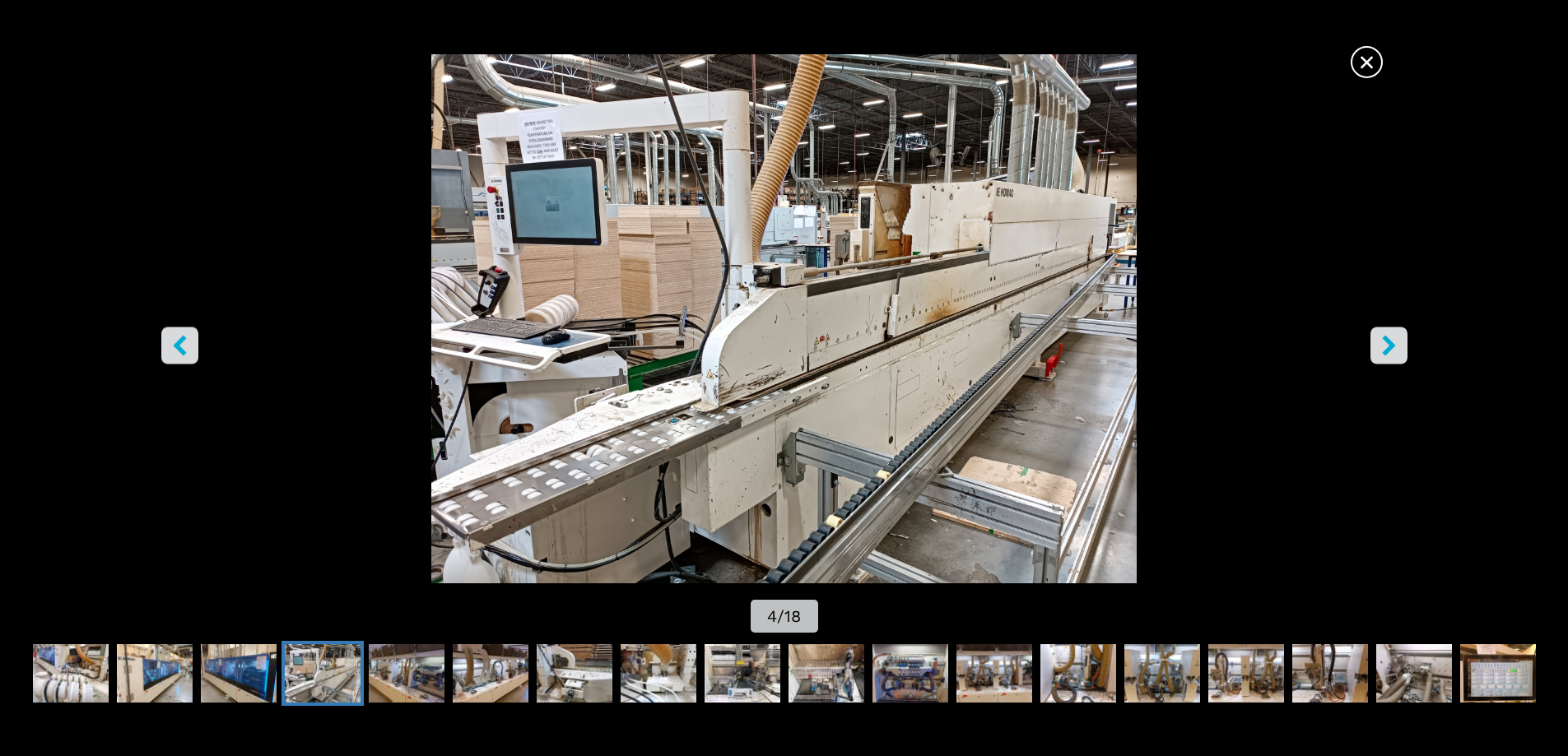
click at [1400, 351] on button "right-button" at bounding box center [1389, 345] width 37 height 37
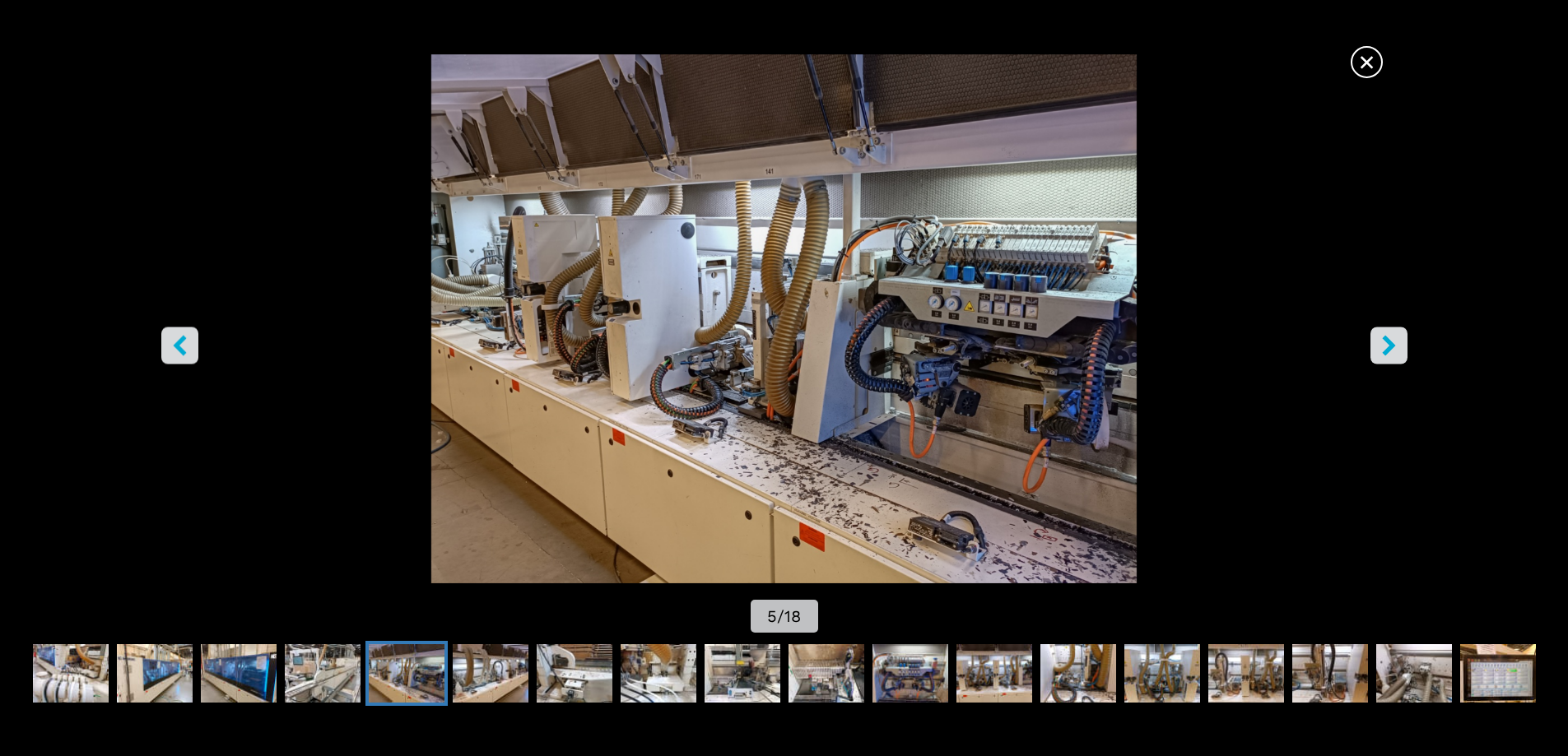
click at [1399, 346] on button "right-button" at bounding box center [1389, 345] width 37 height 37
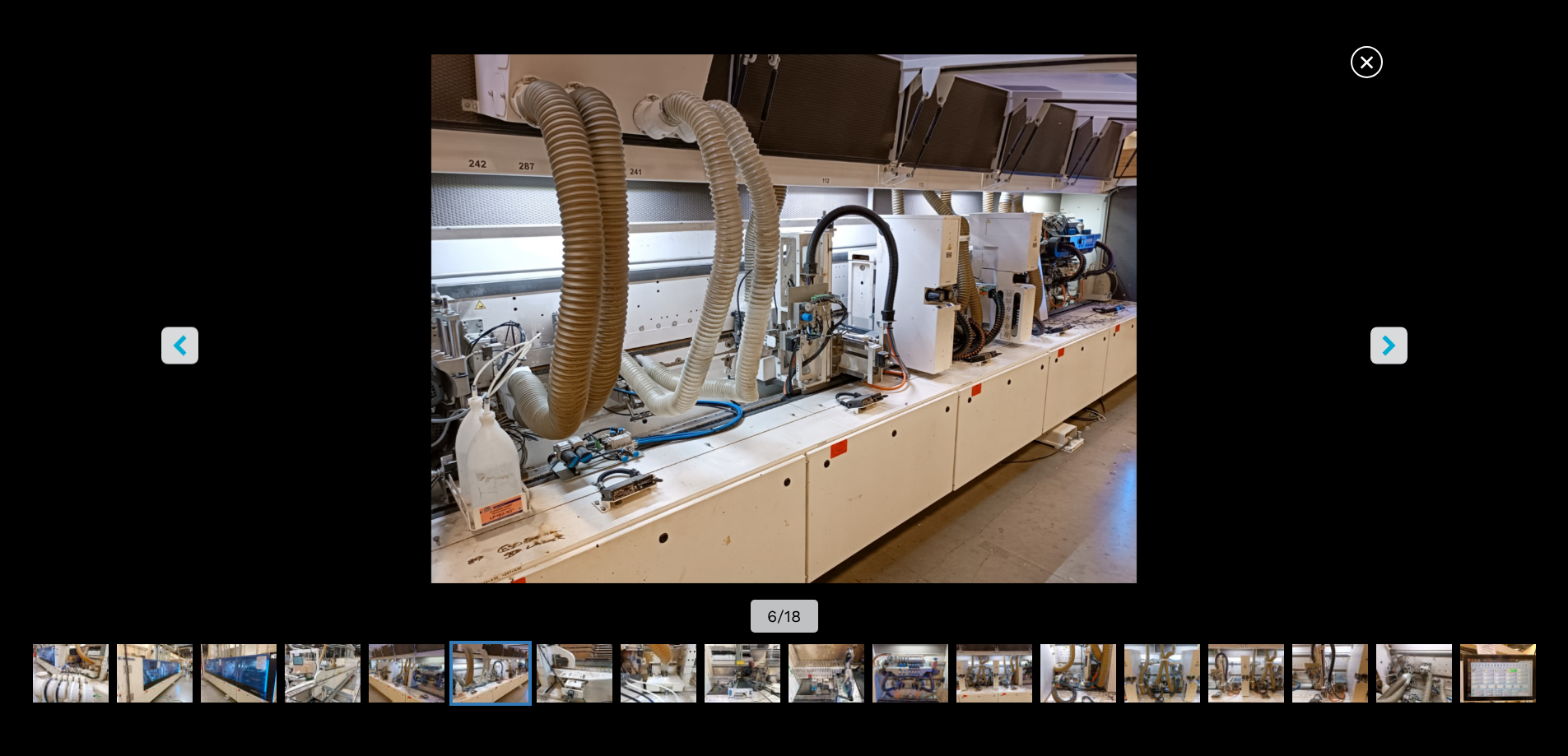
click at [1398, 343] on icon "right-button" at bounding box center [1389, 345] width 20 height 20
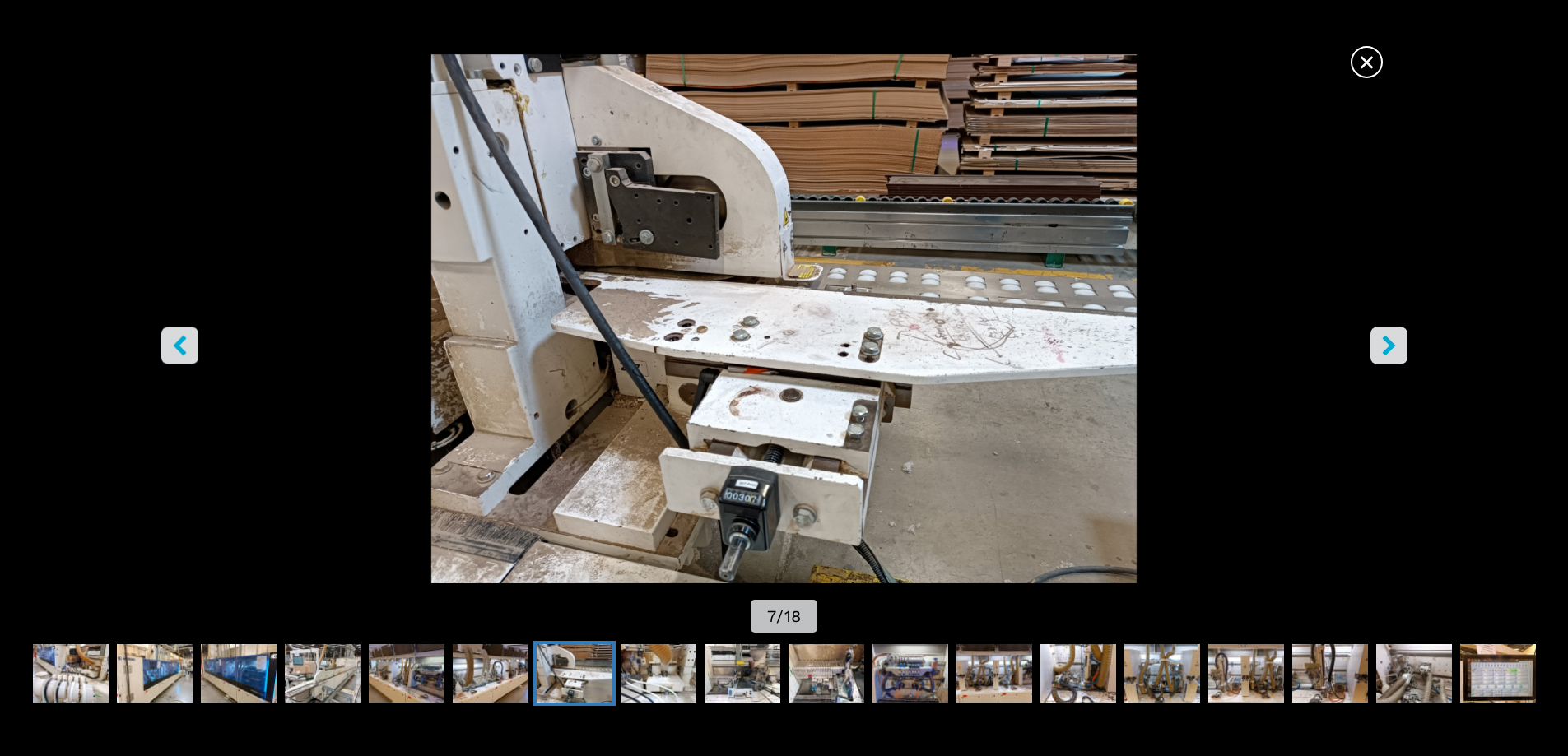
click at [1398, 343] on icon "right-button" at bounding box center [1389, 345] width 20 height 20
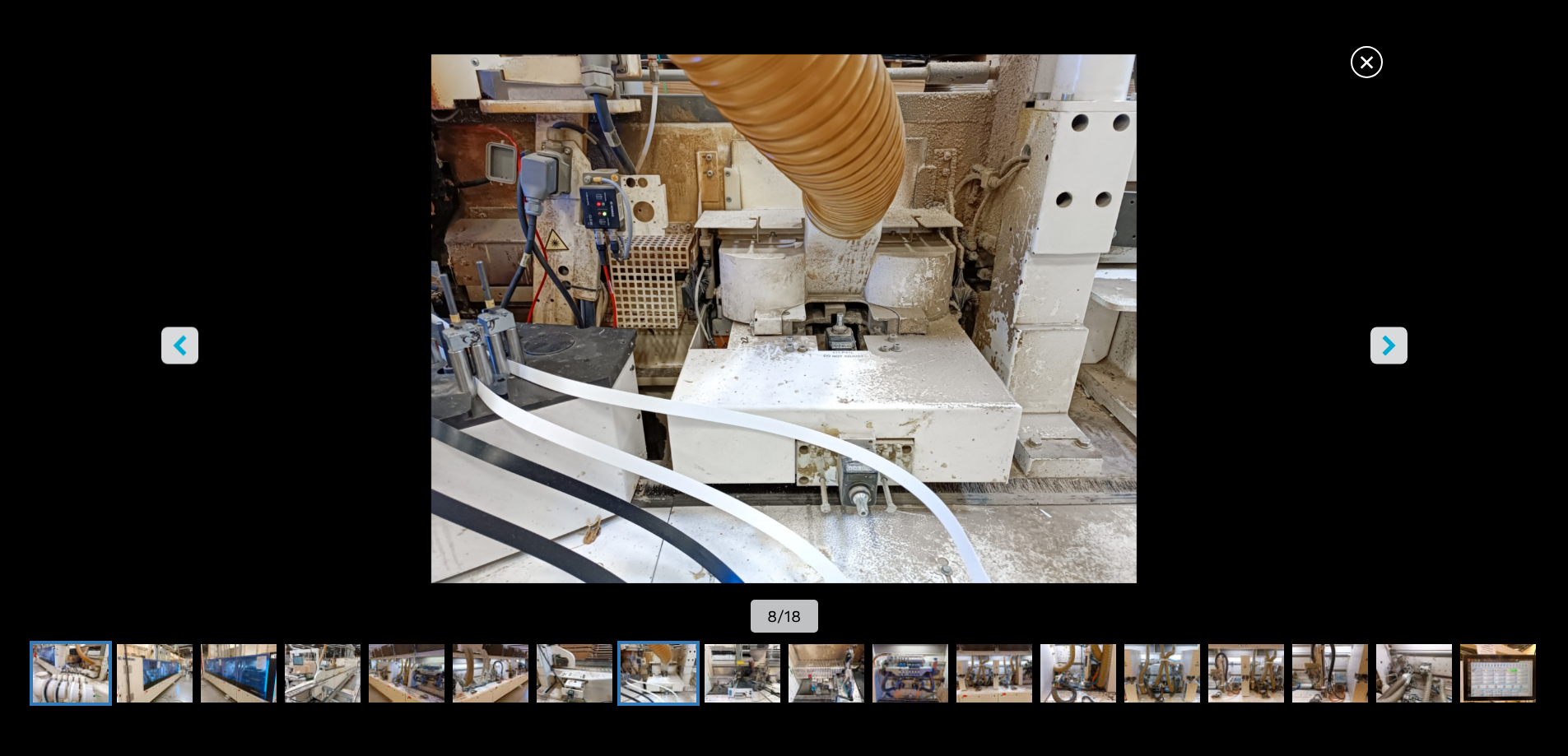
click at [54, 698] on img "Go to Slide 1" at bounding box center [70, 674] width 76 height 59
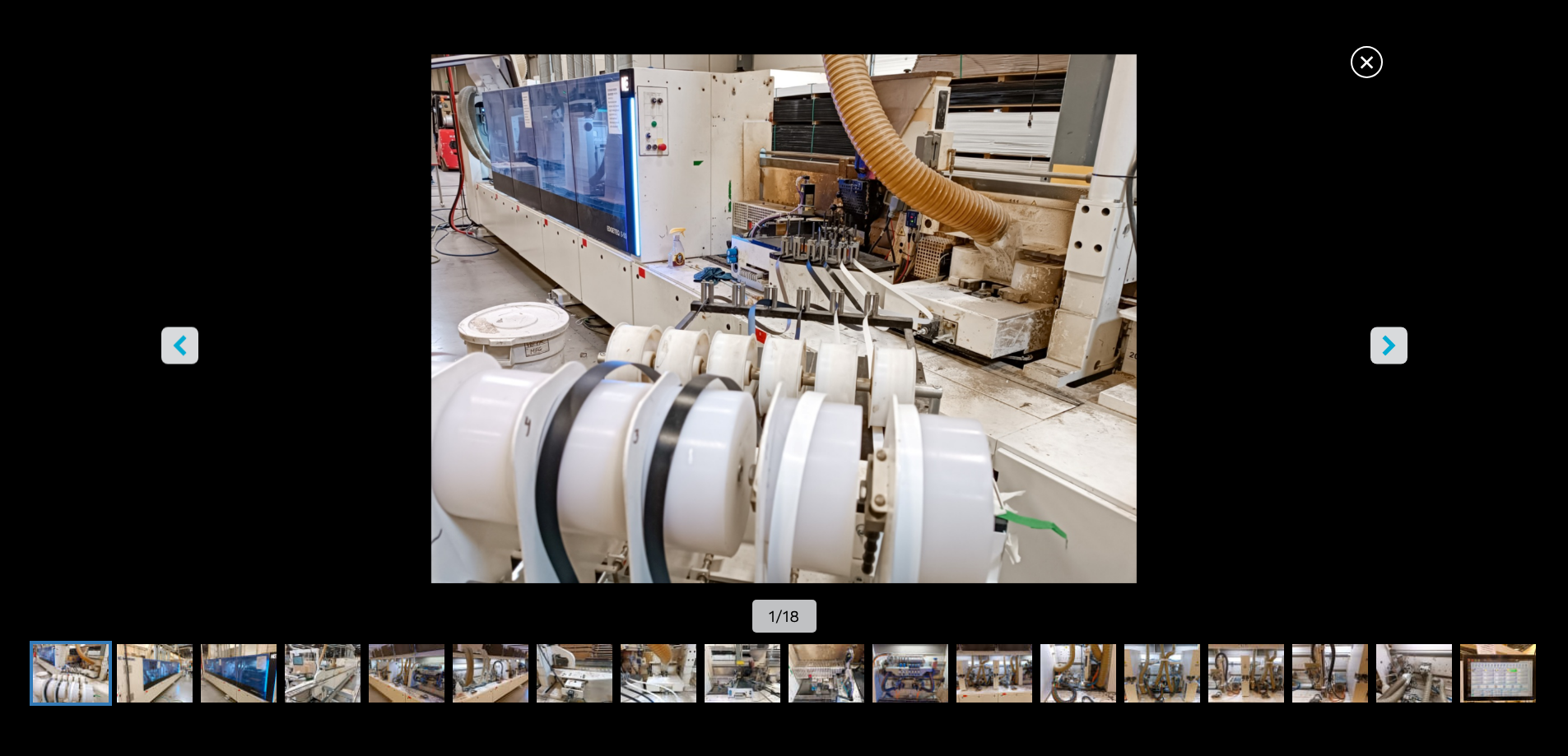
click at [179, 345] on icon "left-button" at bounding box center [179, 345] width 13 height 20
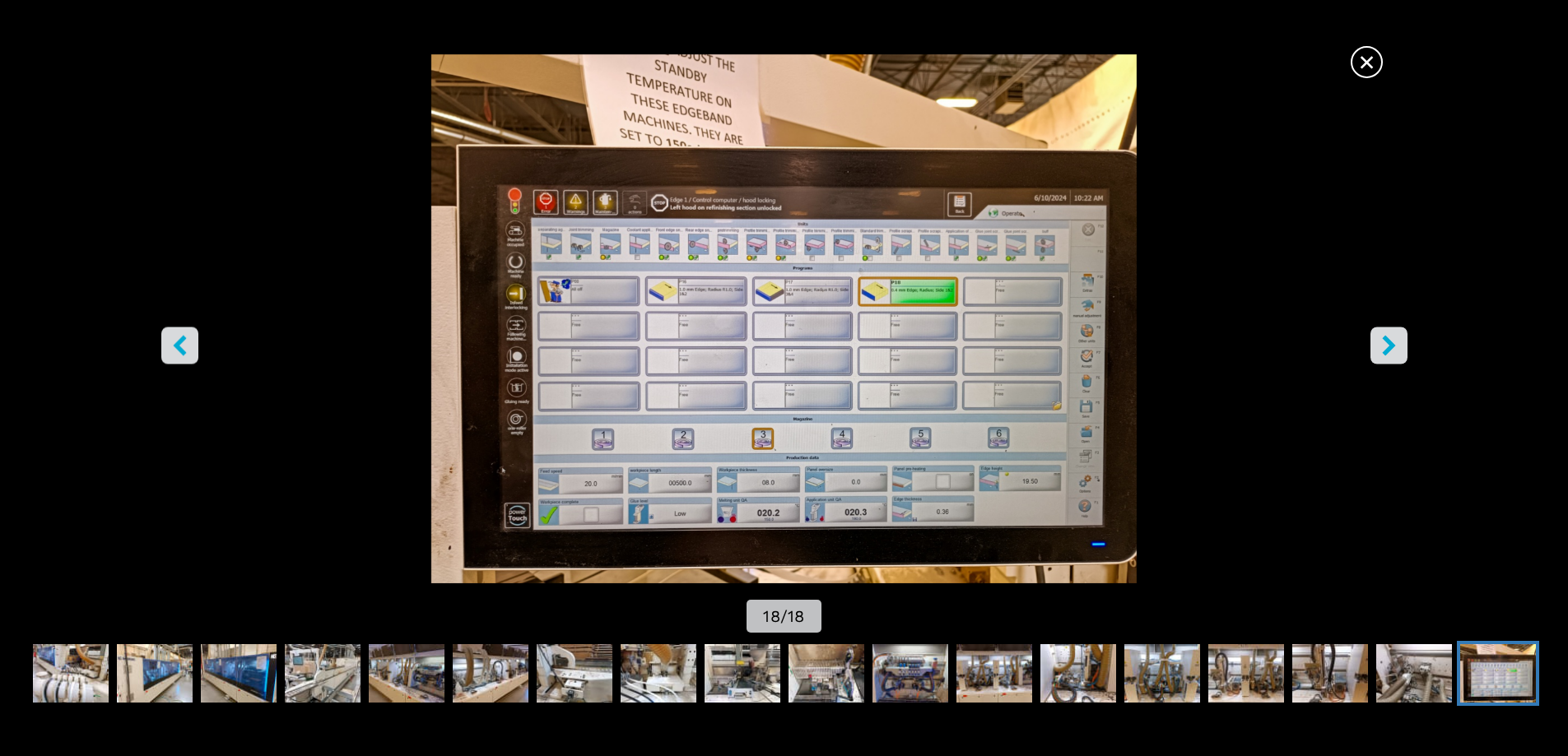
click at [178, 345] on icon "left-button" at bounding box center [179, 345] width 13 height 20
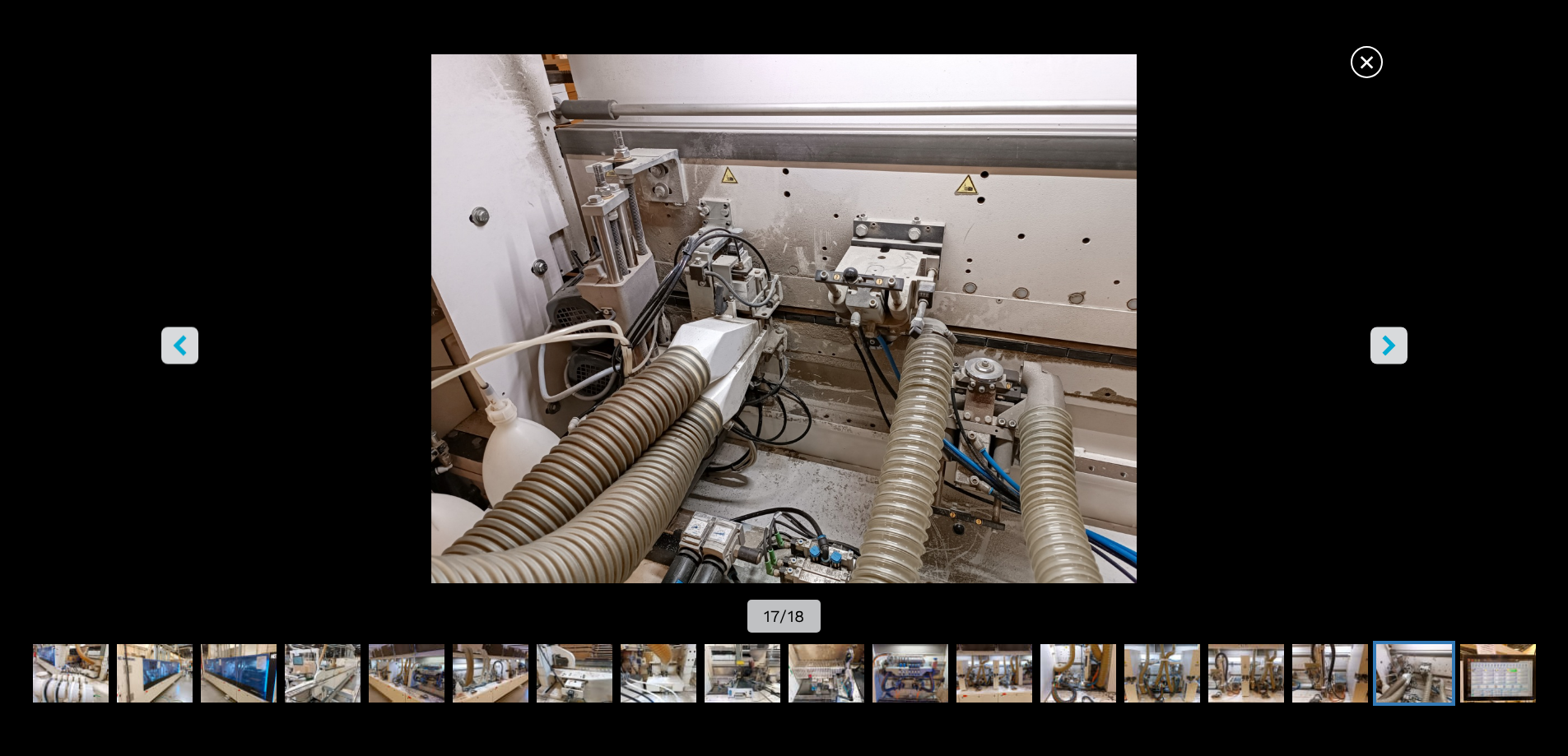
click at [178, 345] on icon "left-button" at bounding box center [179, 345] width 13 height 20
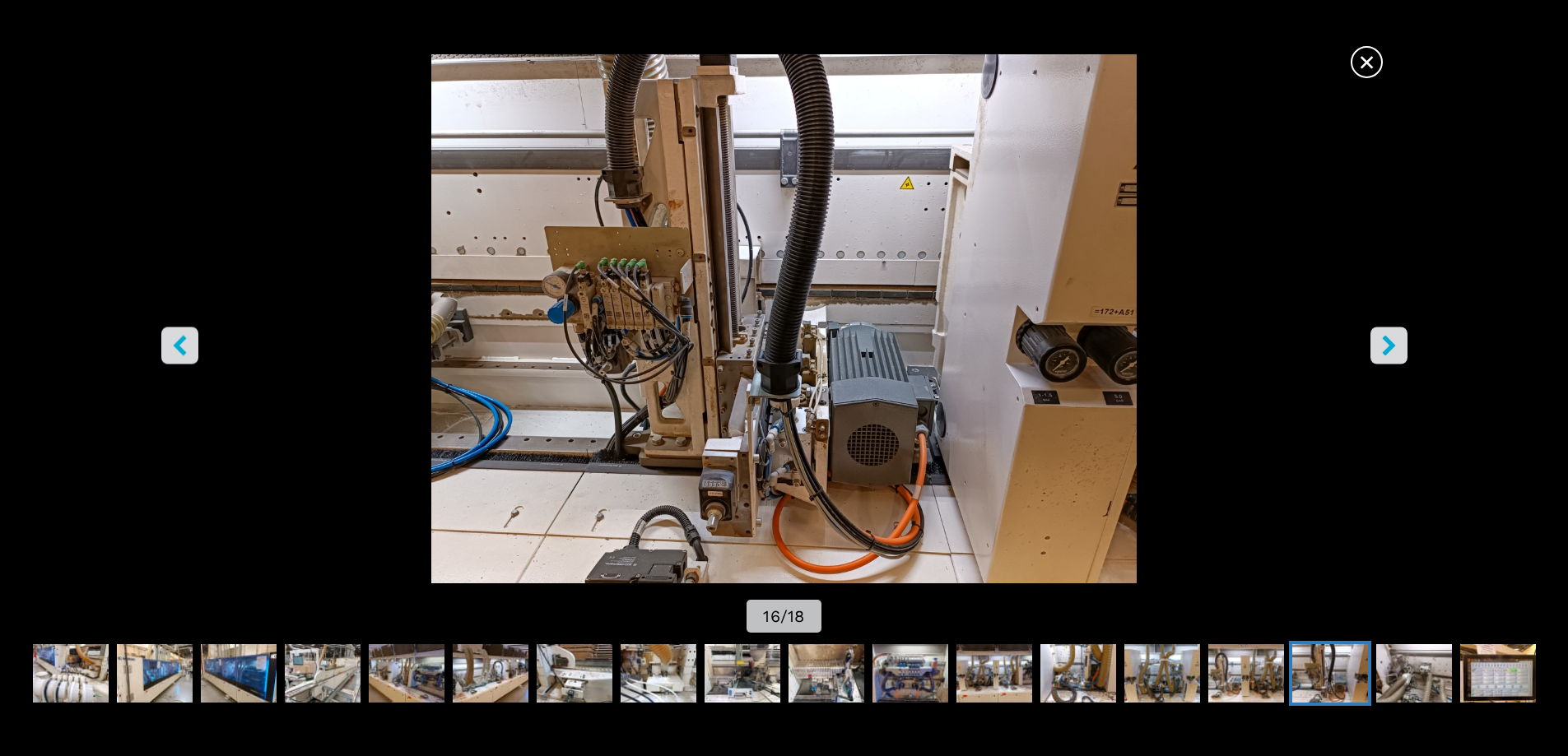
click at [178, 345] on icon "left-button" at bounding box center [179, 345] width 13 height 20
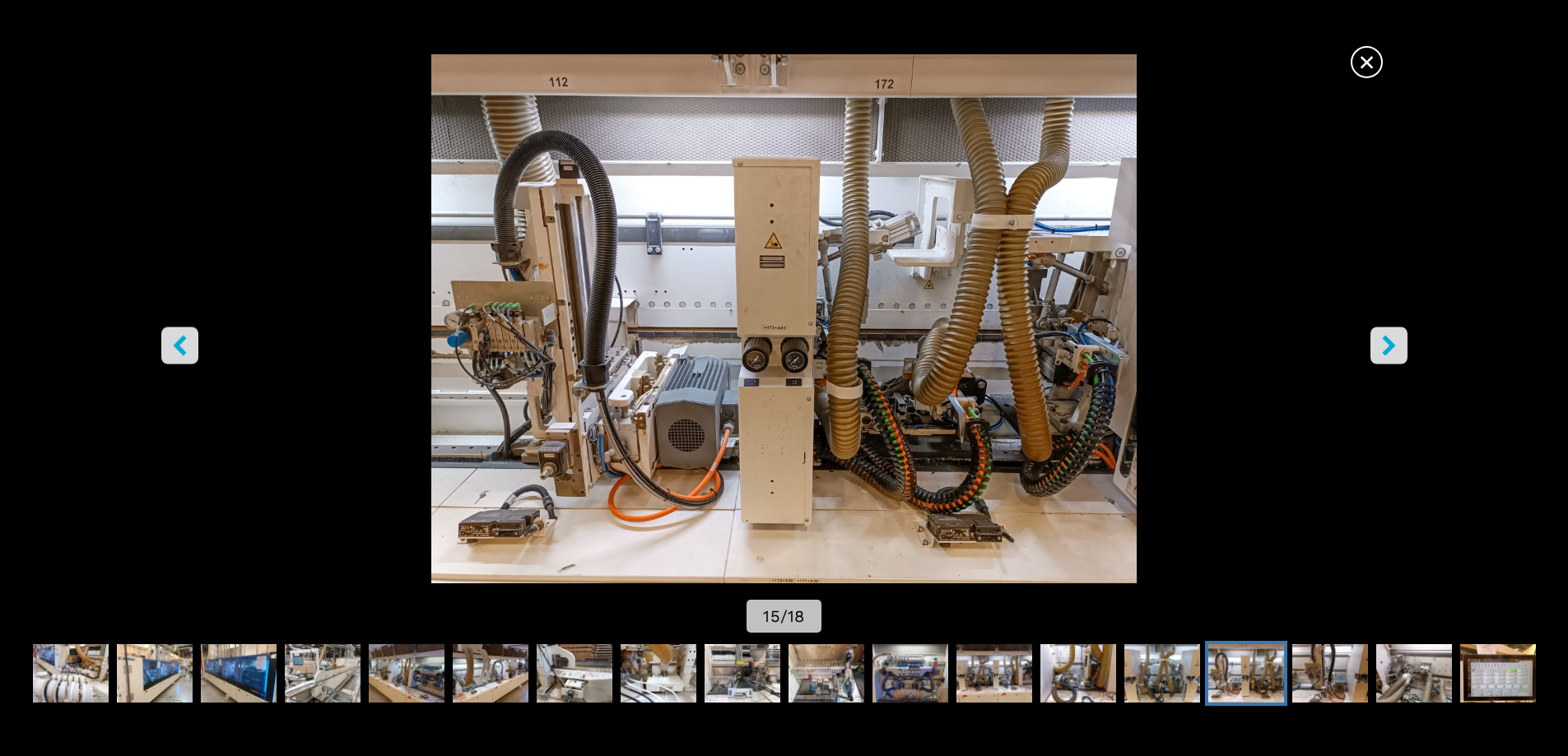
click at [178, 344] on icon "left-button" at bounding box center [179, 345] width 13 height 20
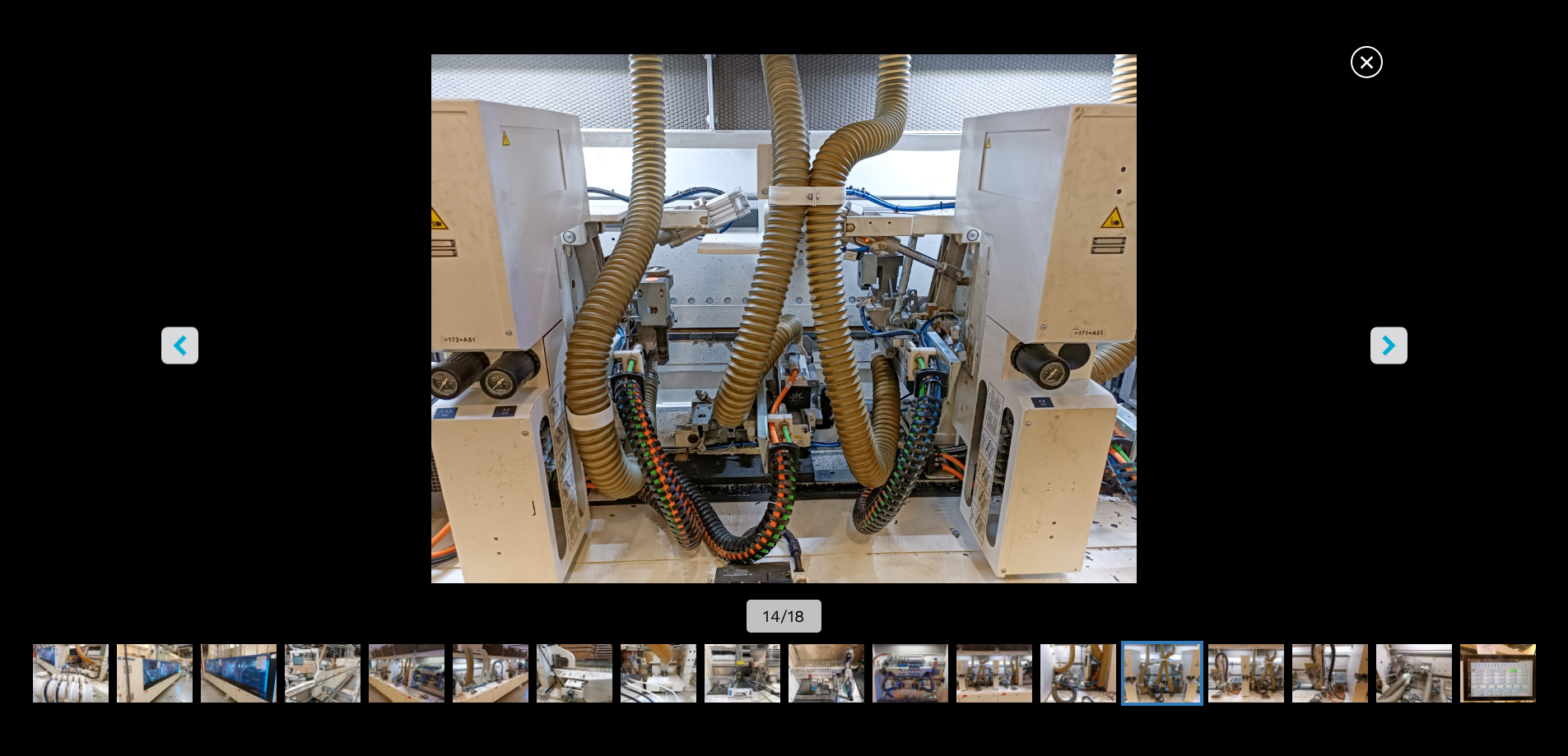
click at [178, 344] on icon "left-button" at bounding box center [179, 345] width 13 height 20
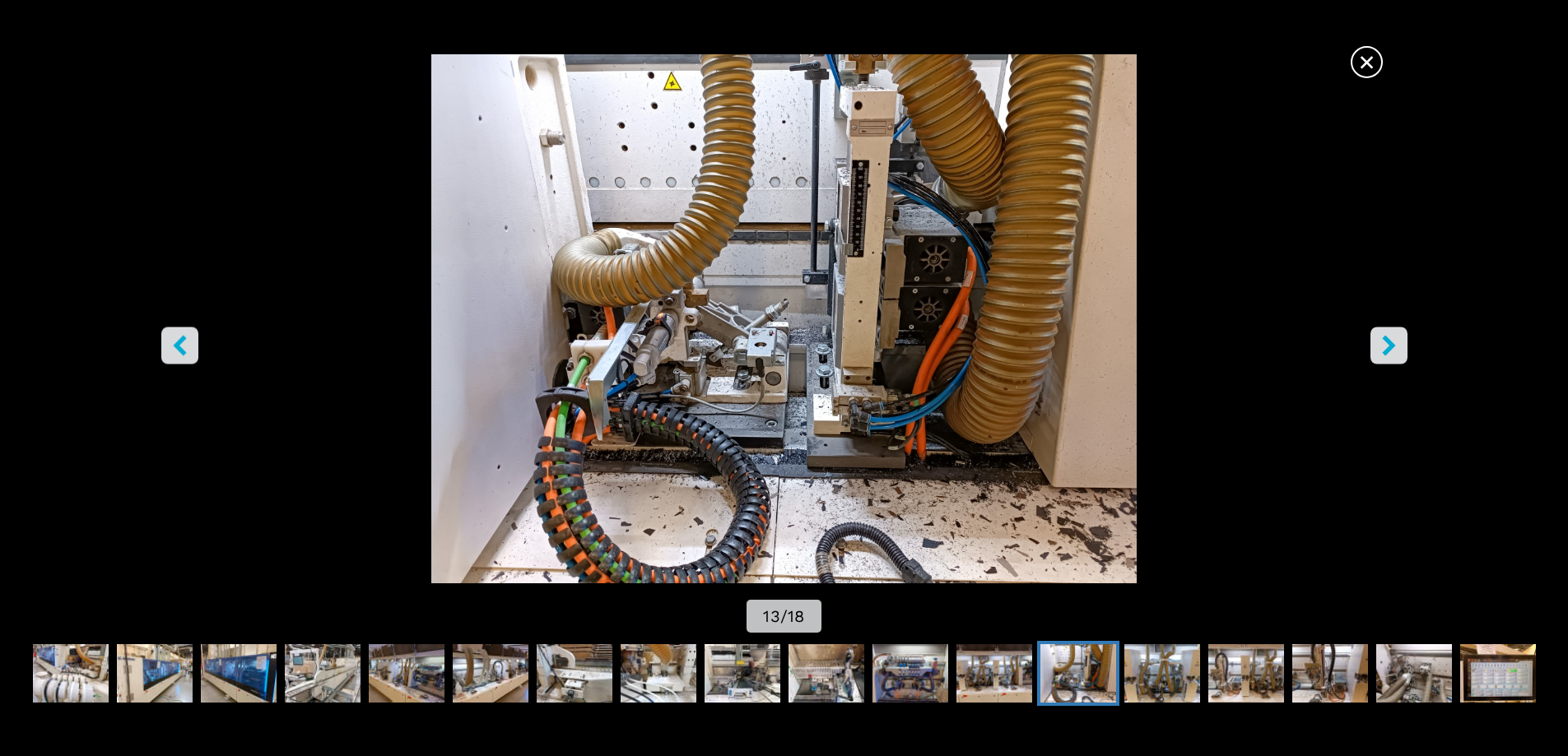
click at [178, 344] on icon "left-button" at bounding box center [179, 345] width 13 height 20
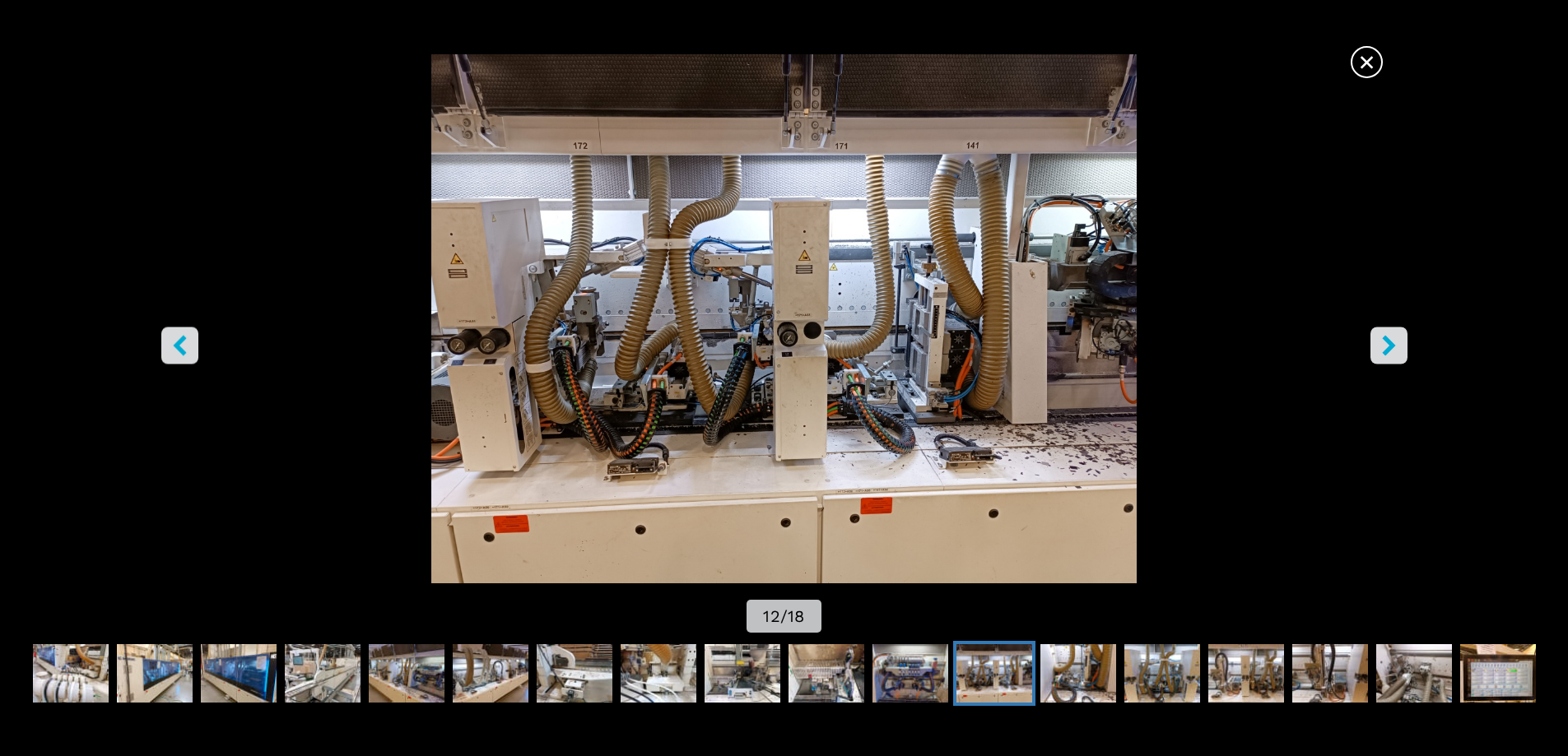
click at [178, 344] on icon "left-button" at bounding box center [179, 345] width 13 height 20
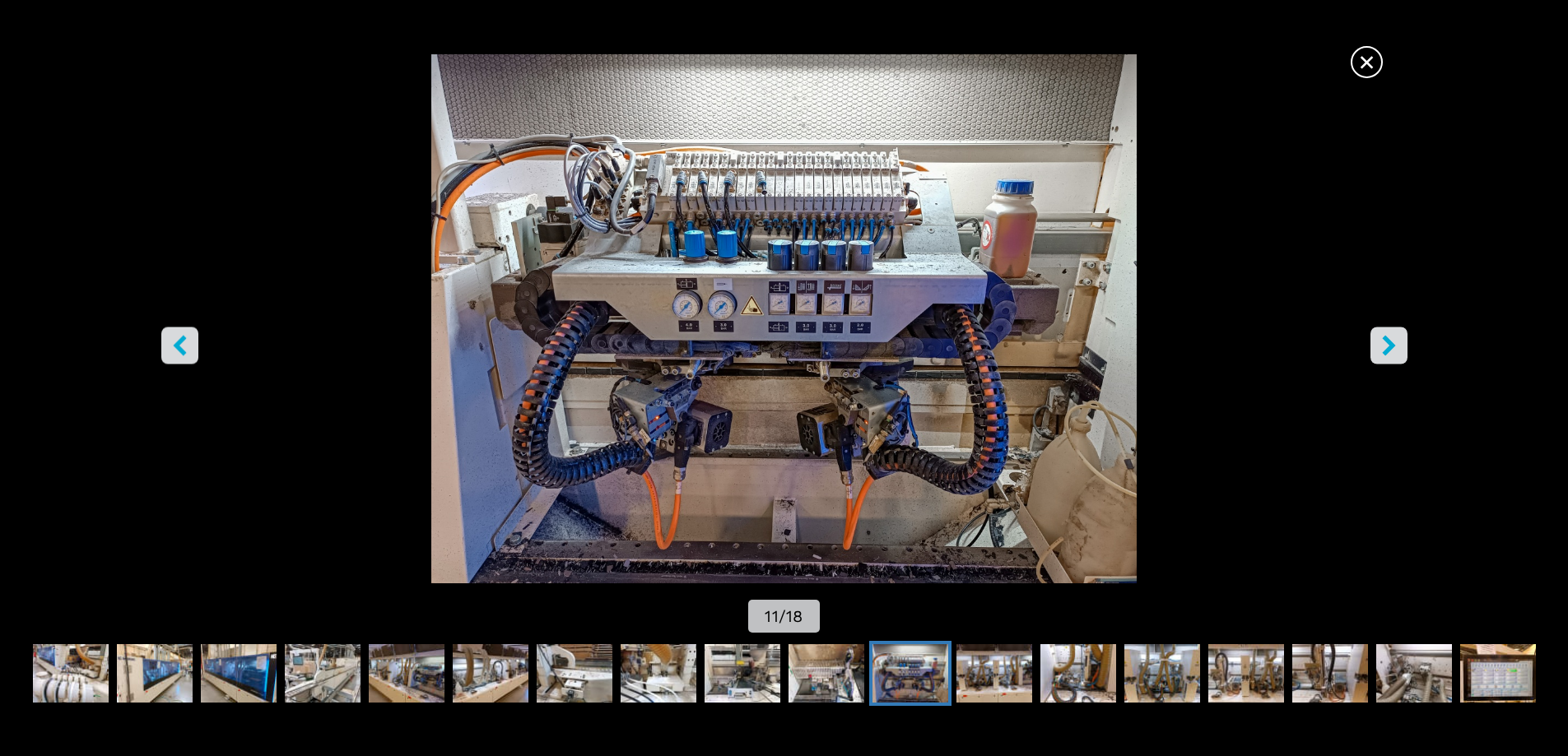
click at [178, 344] on icon "left-button" at bounding box center [179, 345] width 13 height 20
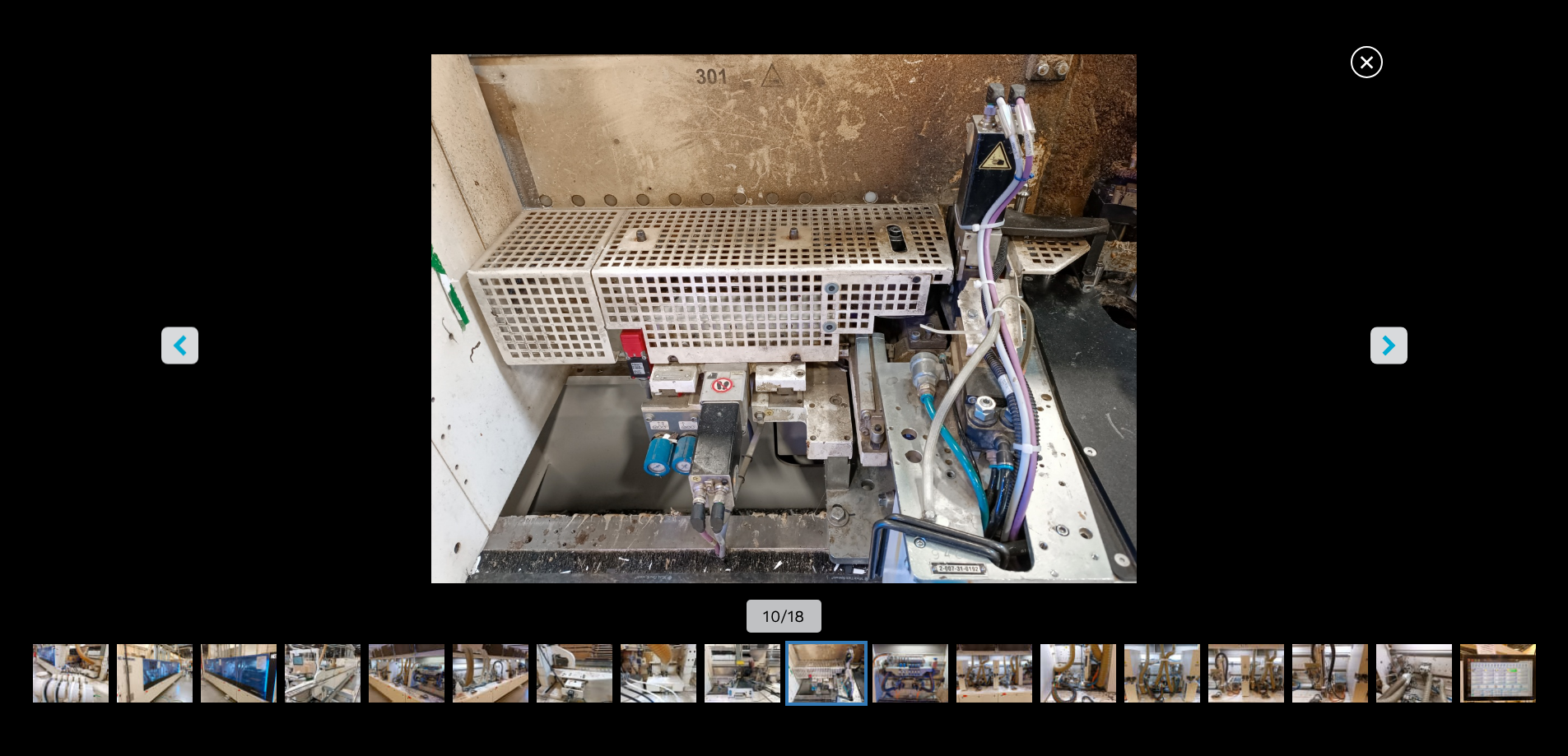
click at [178, 344] on icon "left-button" at bounding box center [179, 345] width 13 height 20
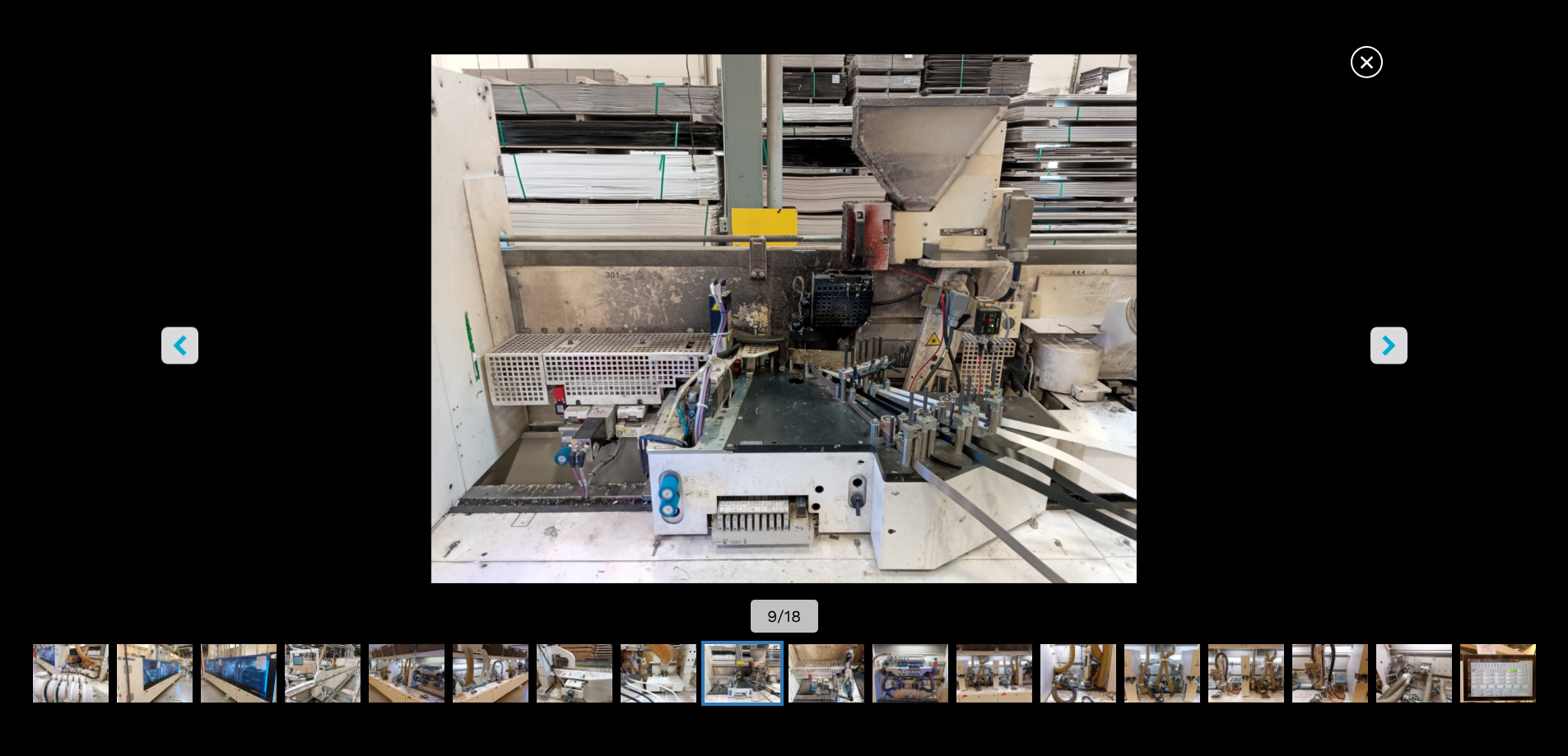
click at [178, 343] on icon "left-button" at bounding box center [179, 345] width 13 height 20
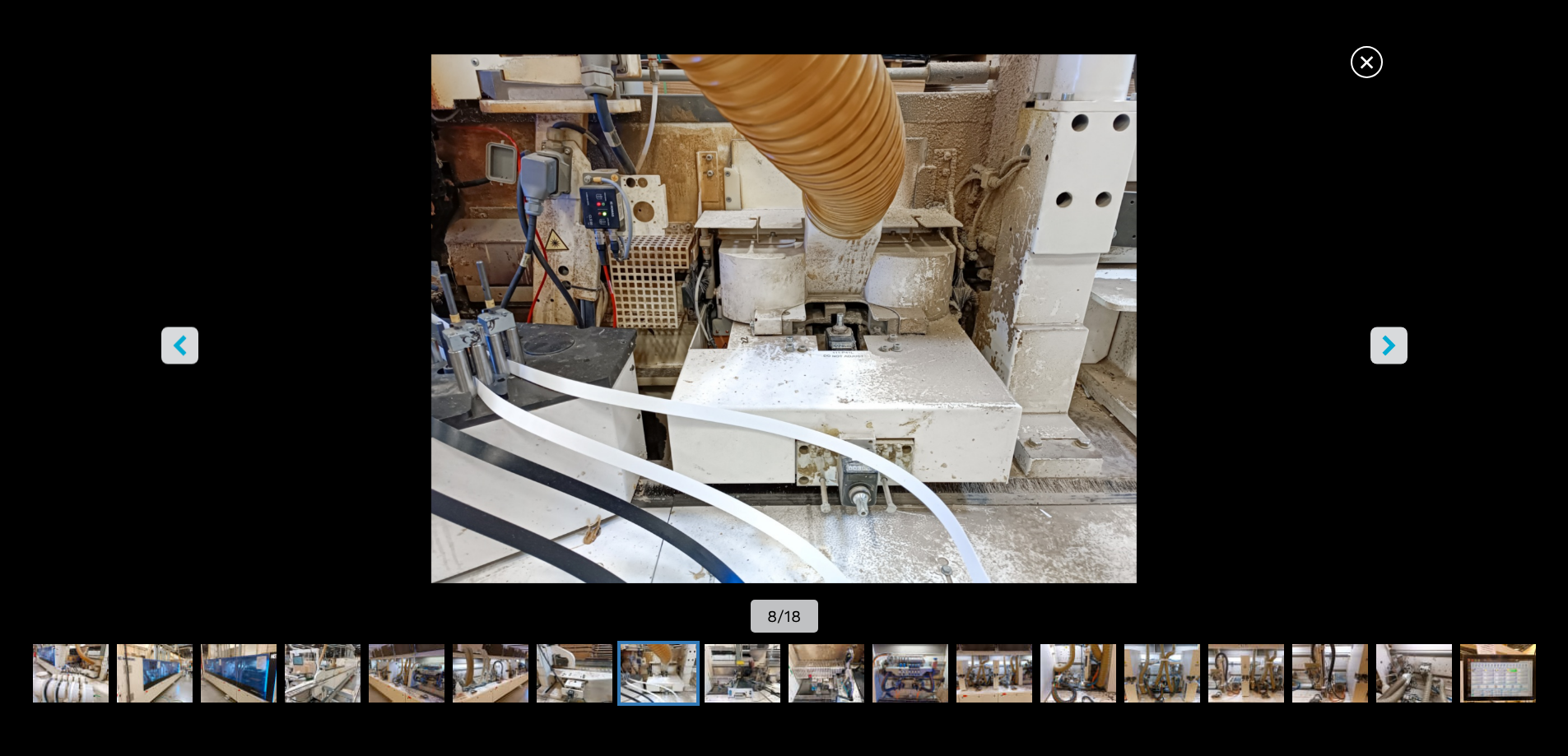
click at [178, 343] on icon "left-button" at bounding box center [179, 345] width 13 height 20
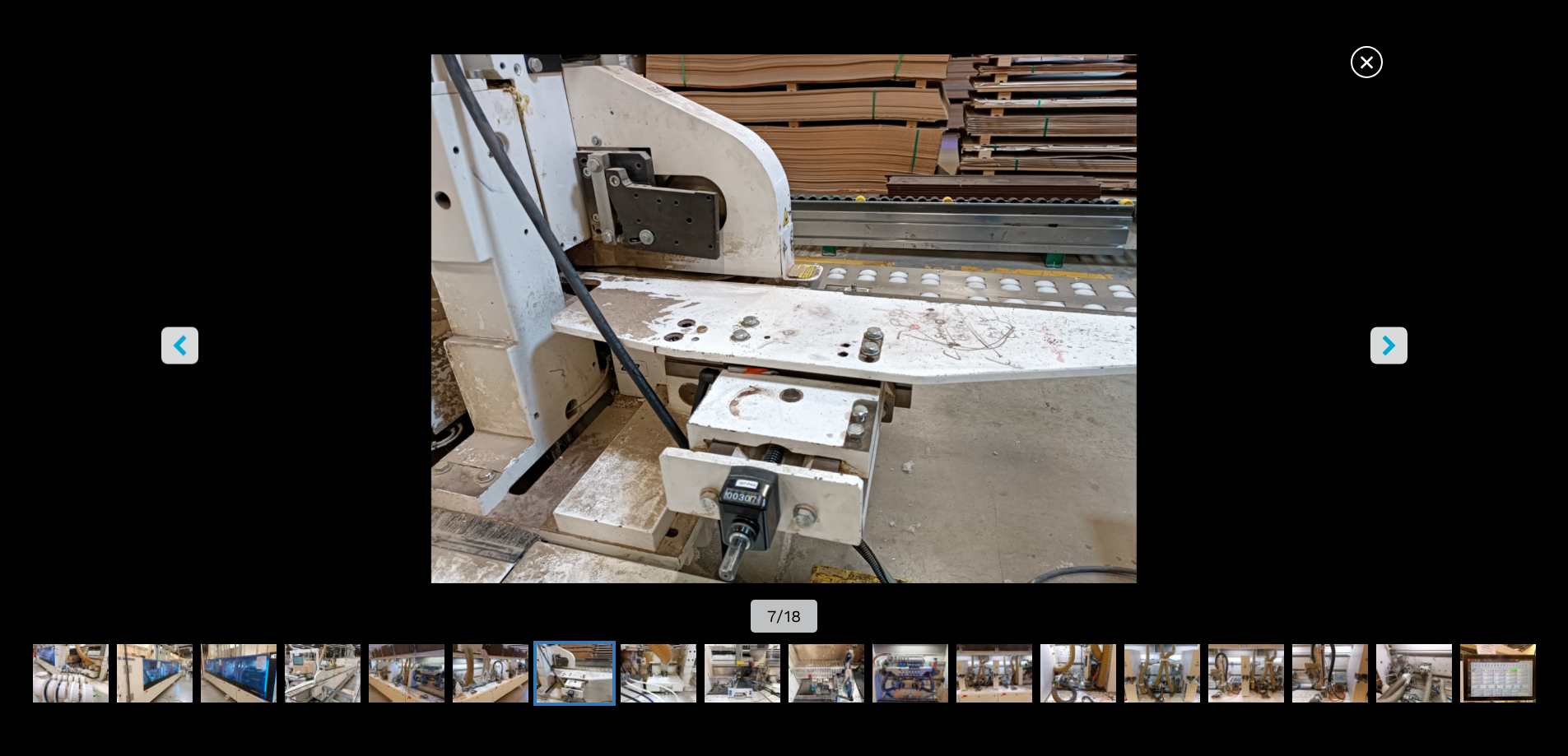
click at [178, 343] on icon "left-button" at bounding box center [179, 345] width 13 height 20
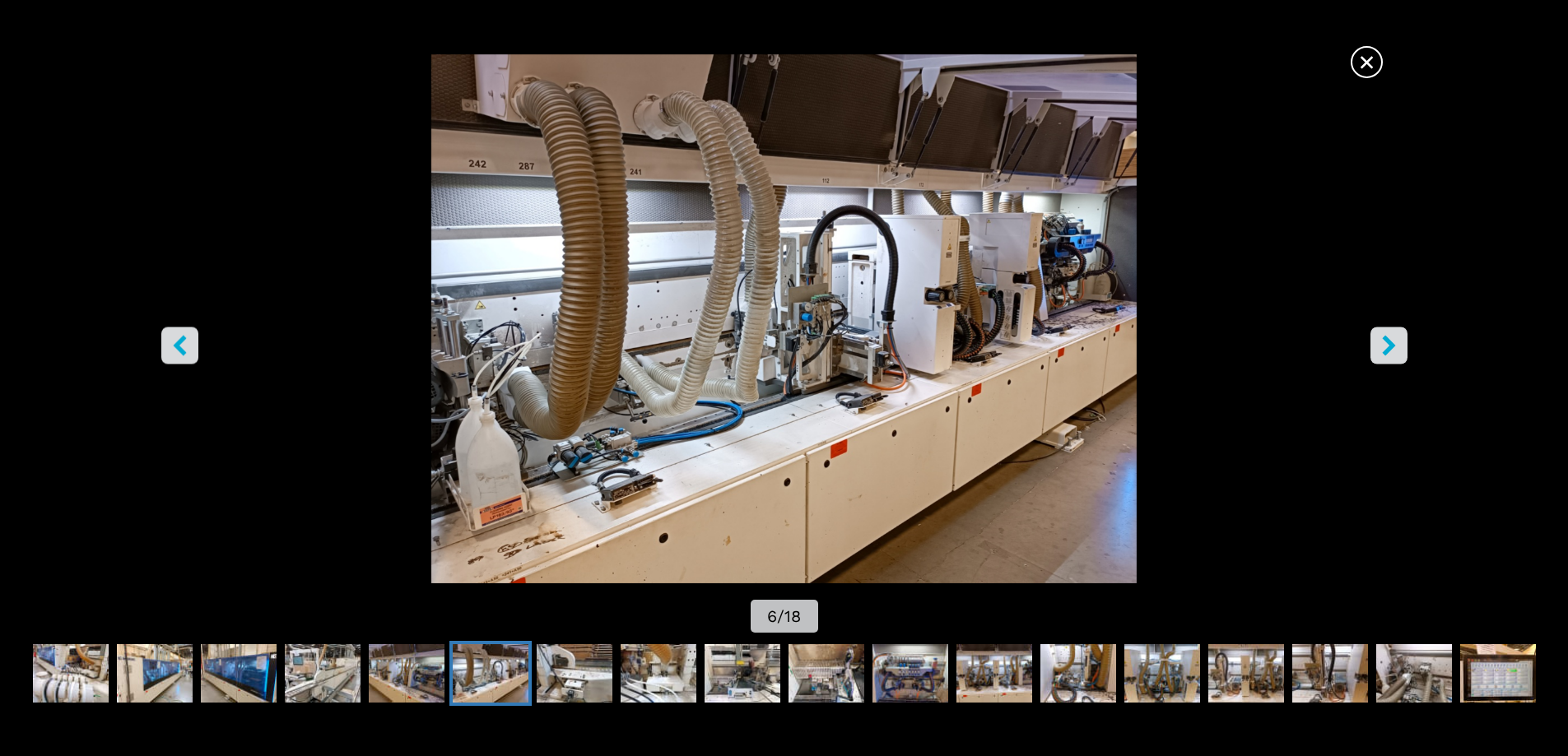
click at [178, 343] on icon "left-button" at bounding box center [179, 345] width 13 height 20
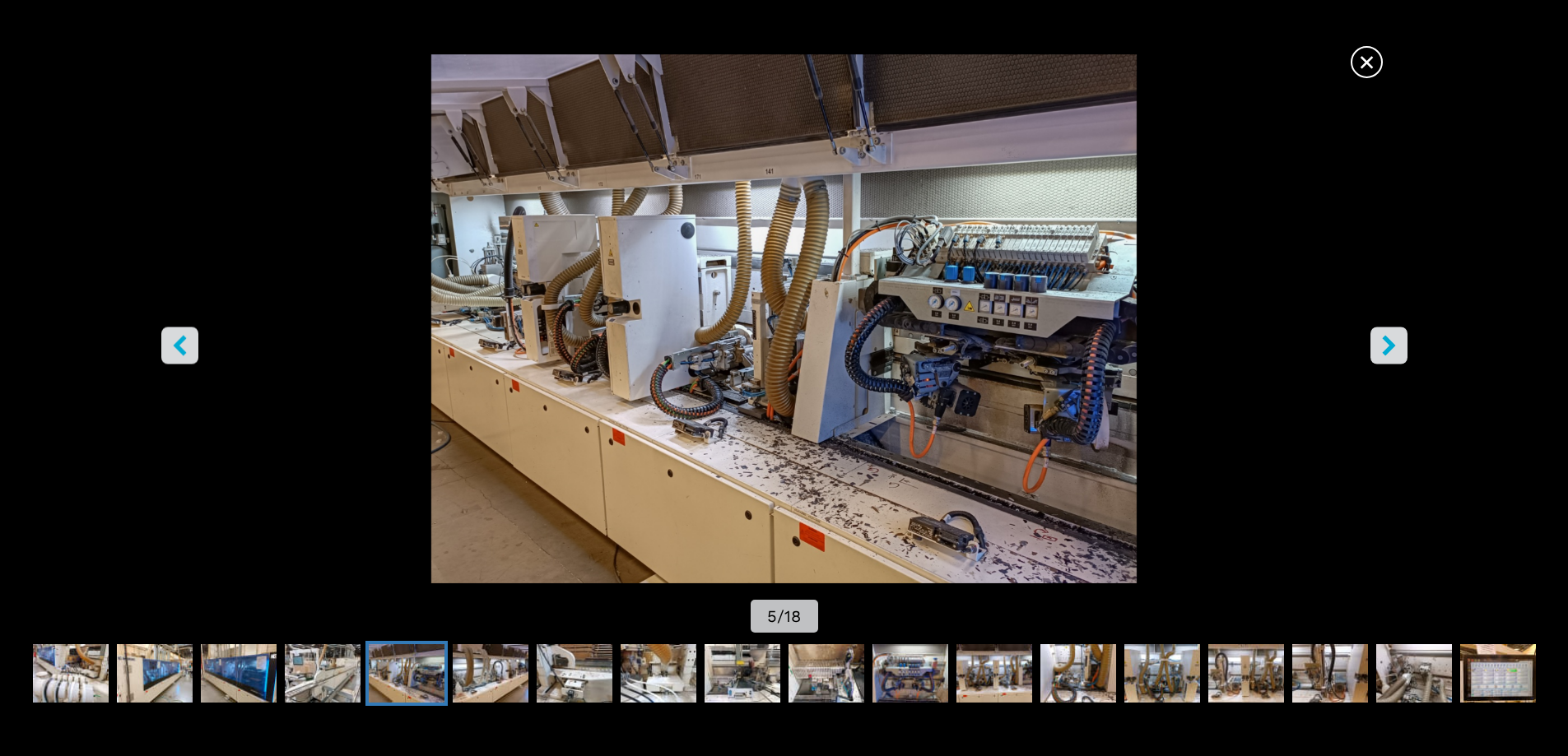
click at [178, 343] on icon "left-button" at bounding box center [179, 345] width 13 height 20
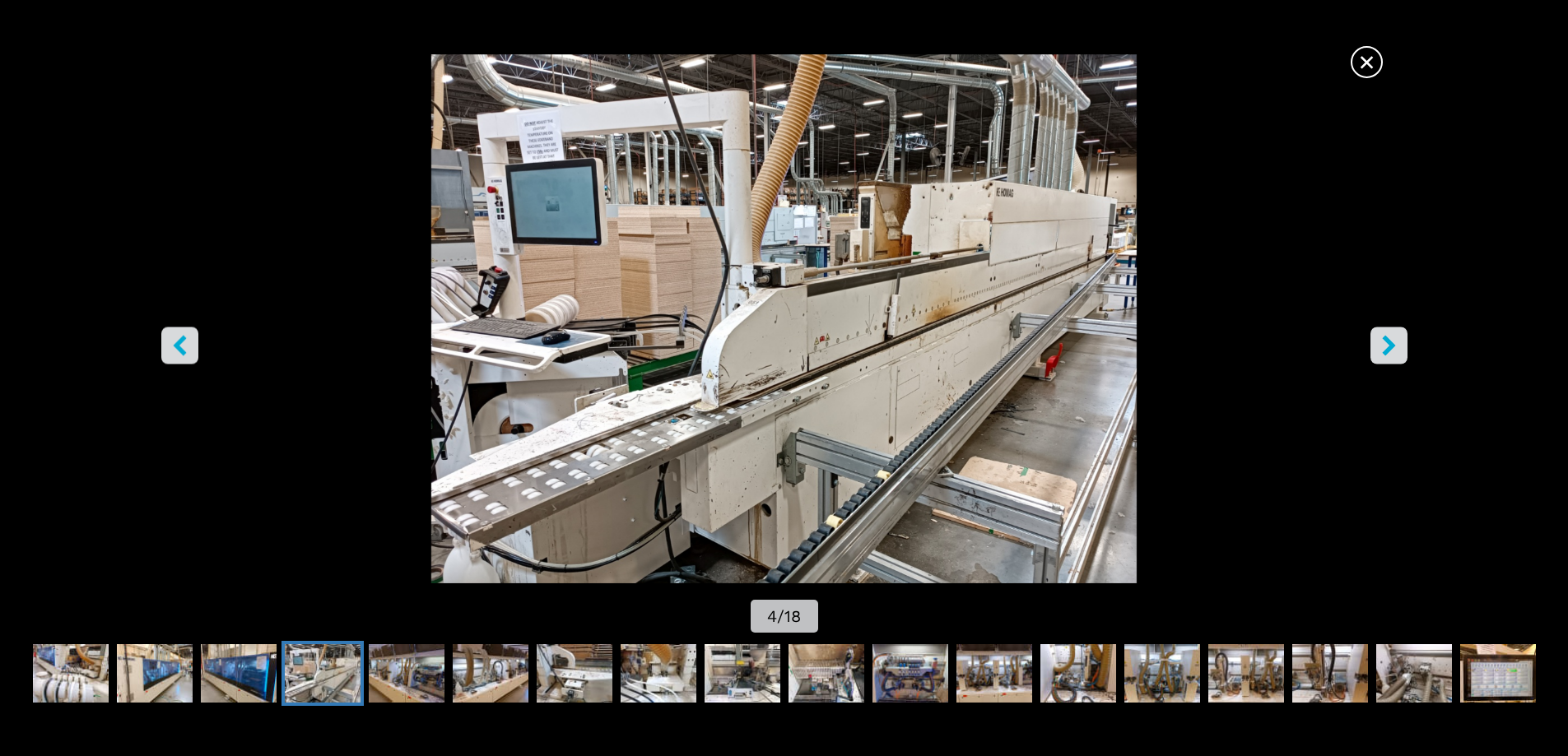
drag, startPoint x: 178, startPoint y: 343, endPoint x: 207, endPoint y: 441, distance: 102.2
click at [206, 441] on div "× 4 / 18" at bounding box center [784, 345] width 1568 height 582
